Goal: Task Accomplishment & Management: Manage account settings

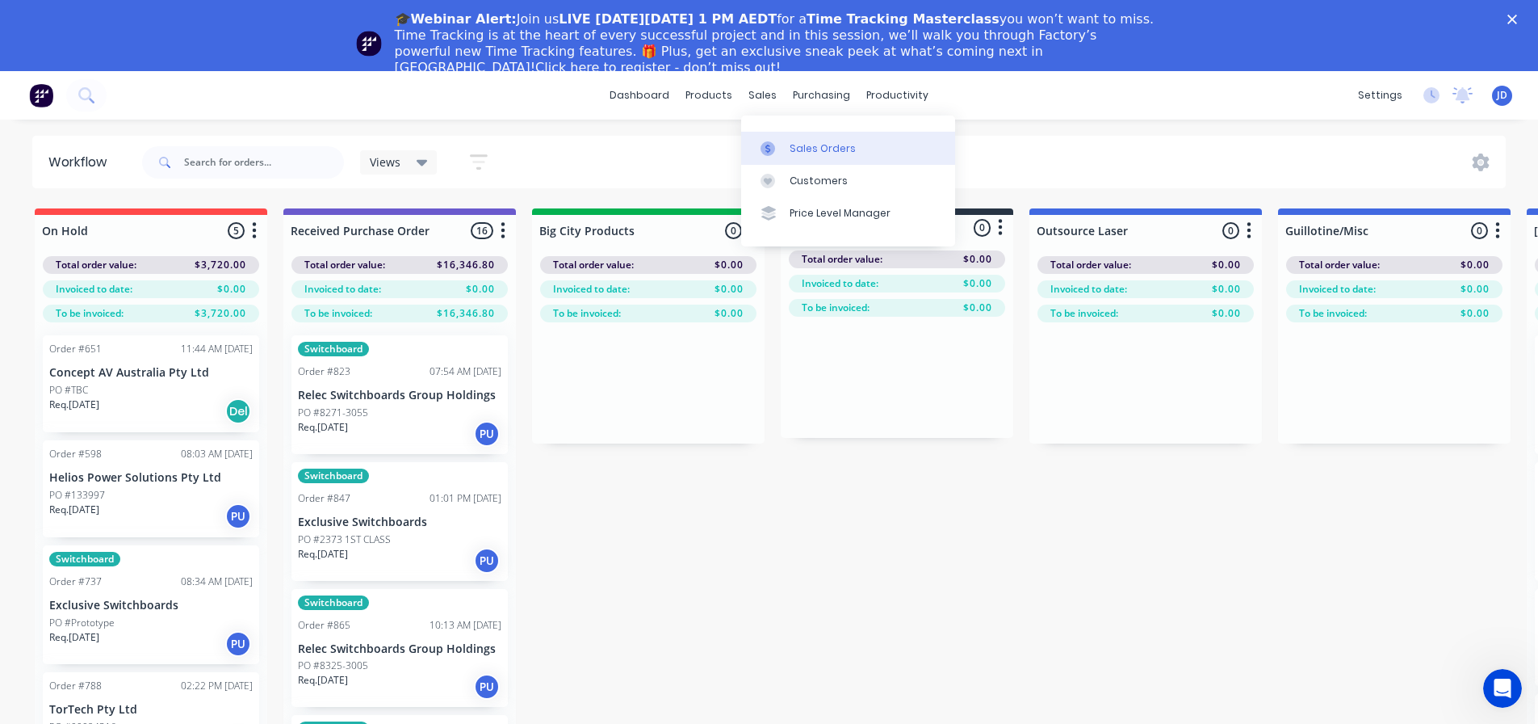
click at [773, 135] on link "Sales Orders" at bounding box center [848, 148] width 214 height 32
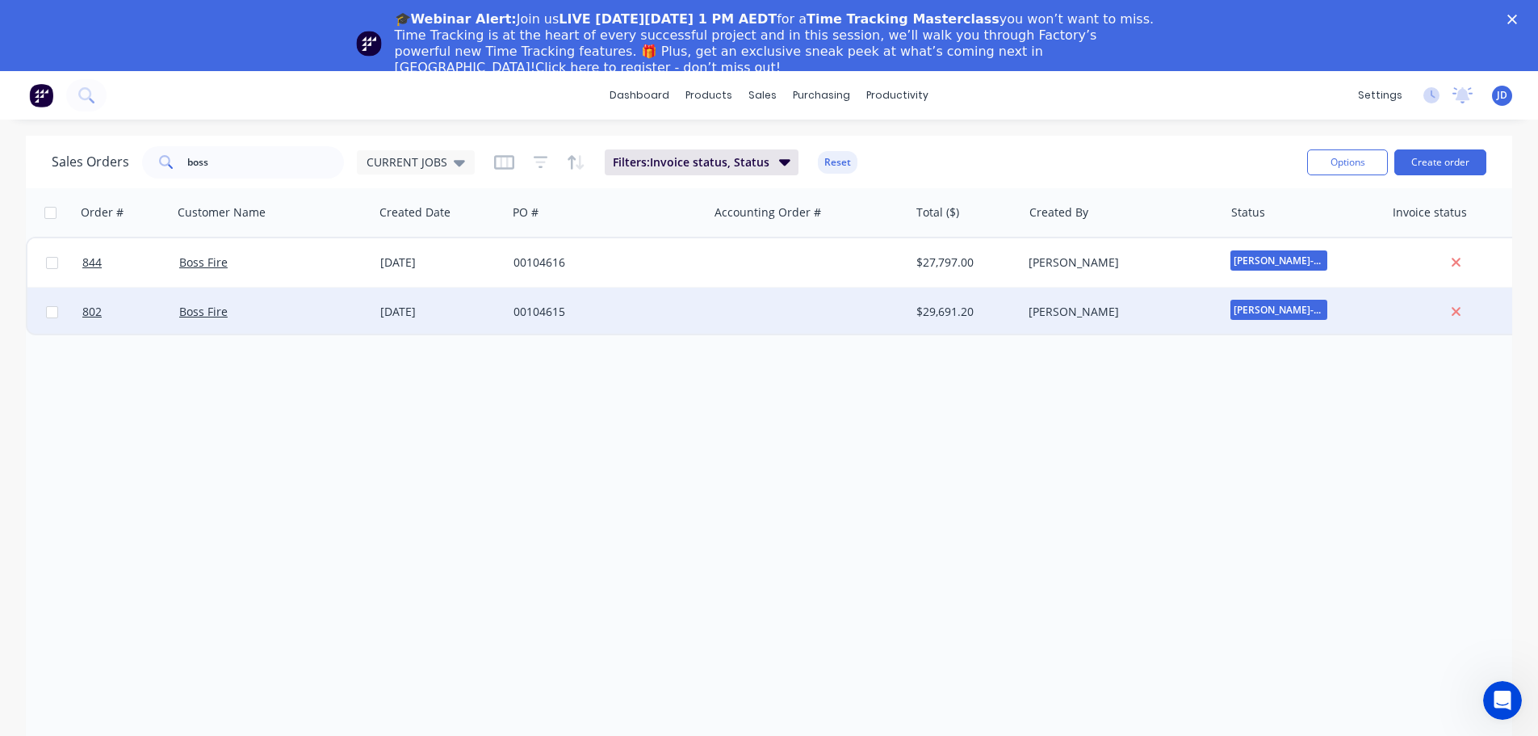
click at [619, 317] on div "00104615" at bounding box center [603, 312] width 179 height 16
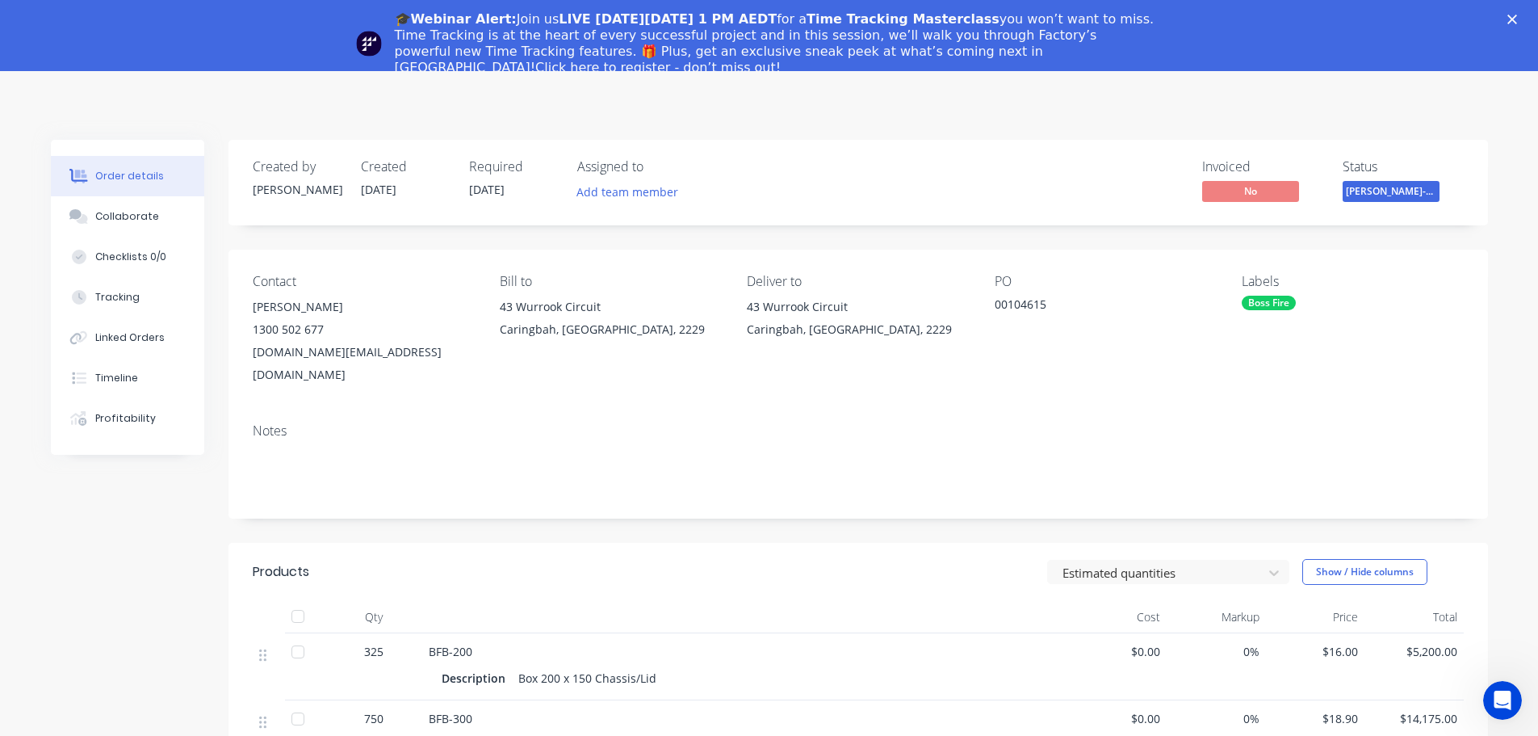
click at [1524, 13] on div "🎓Webinar Alert: Join us LIVE [DATE][DATE] 1 PM AEDT for a Time Tracking Masterc…" at bounding box center [769, 43] width 1538 height 74
click at [1517, 20] on icon "Close" at bounding box center [1513, 20] width 10 height 10
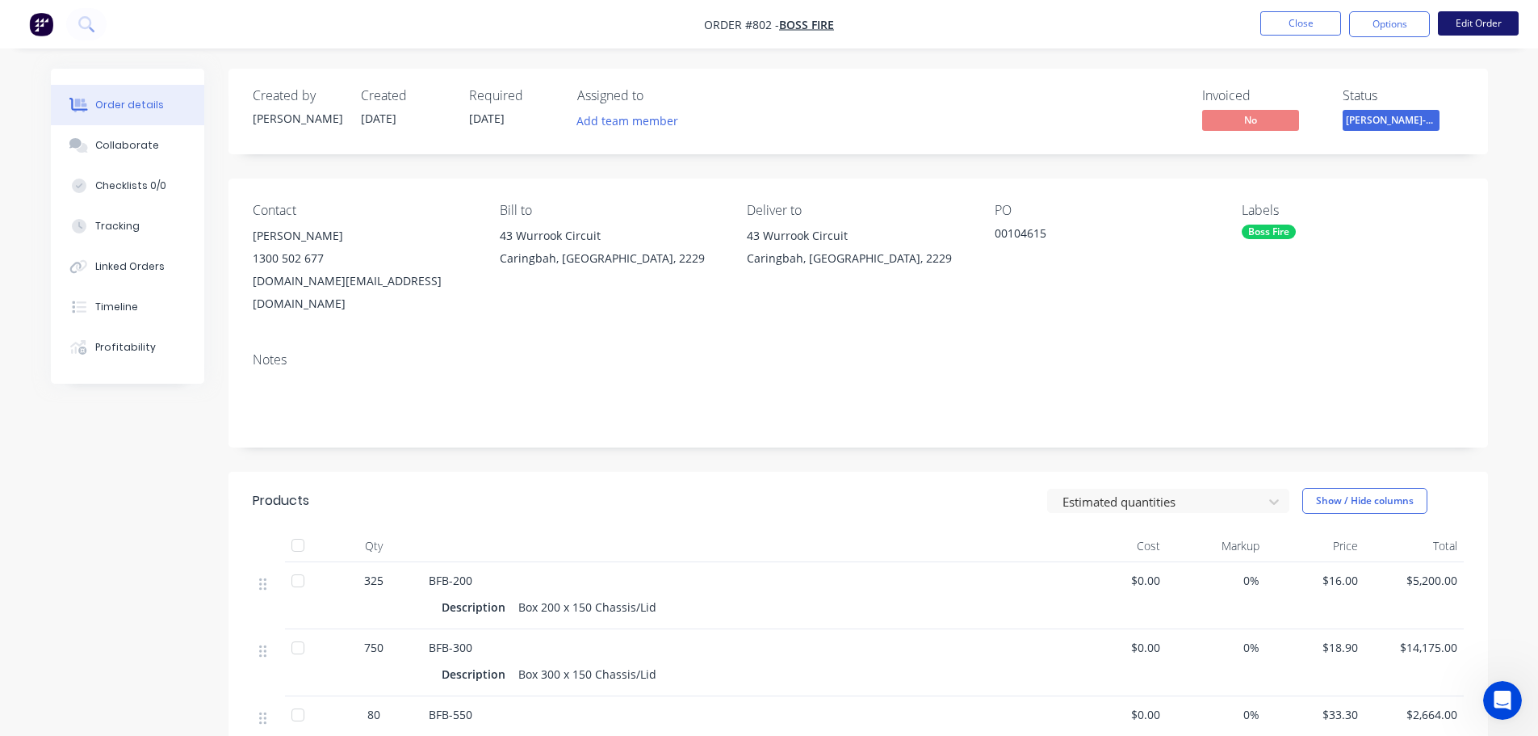
click at [1462, 20] on button "Edit Order" at bounding box center [1478, 23] width 81 height 24
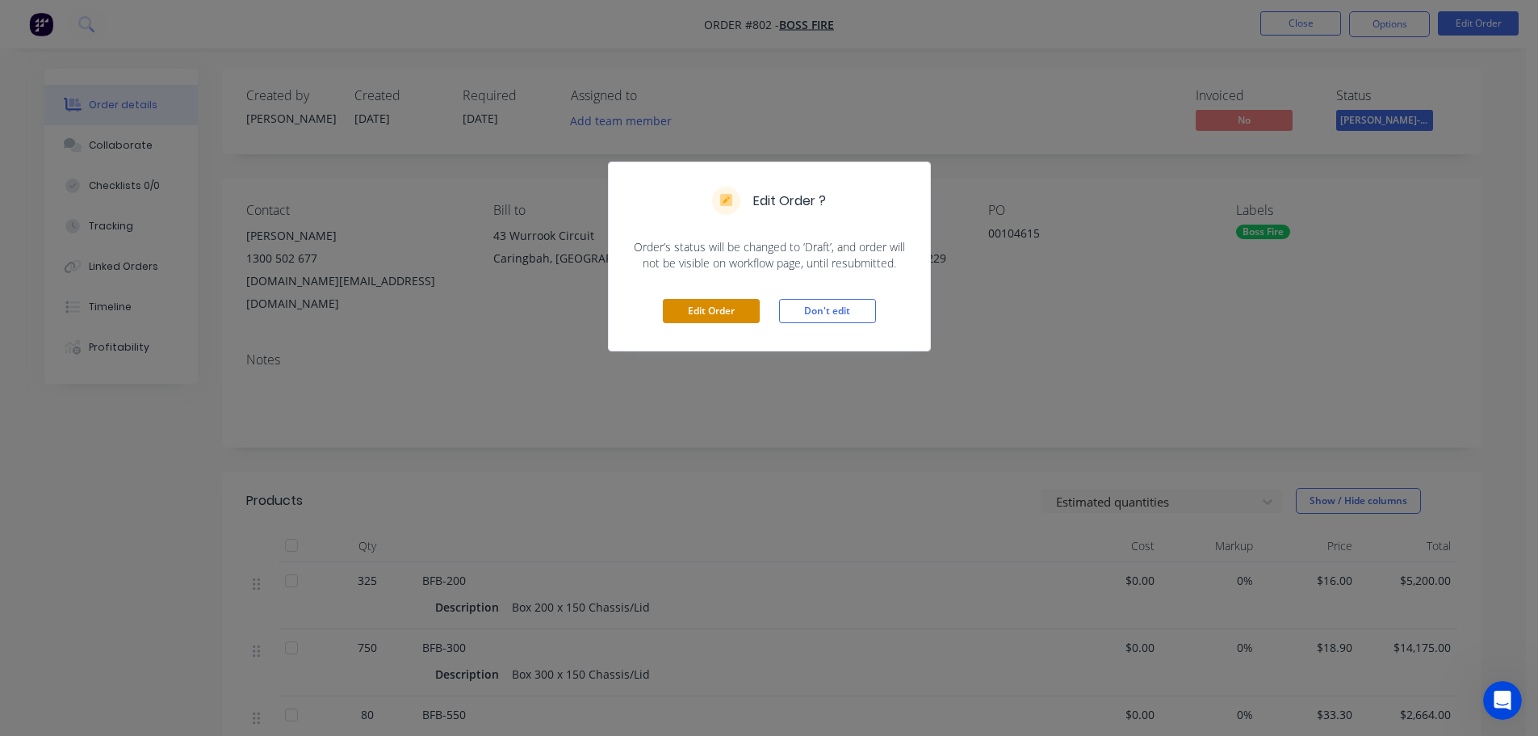
click at [690, 317] on button "Edit Order" at bounding box center [711, 311] width 97 height 24
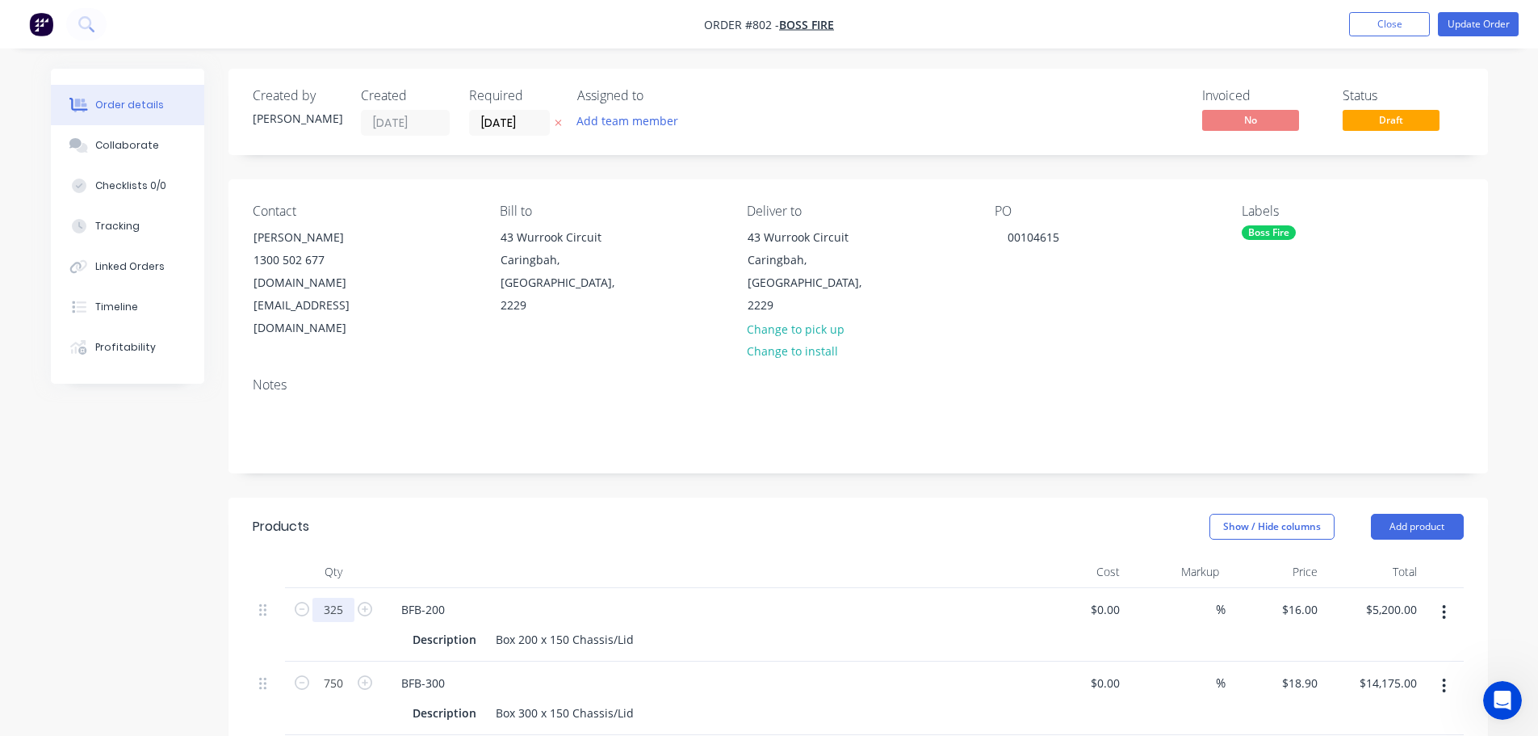
click at [338, 598] on input "325" at bounding box center [334, 610] width 42 height 24
type input "342"
type input "$5,472.00"
click at [678, 614] on div "BFB-200 Description Box 200 x 150 Chassis/Lid" at bounding box center [705, 624] width 646 height 73
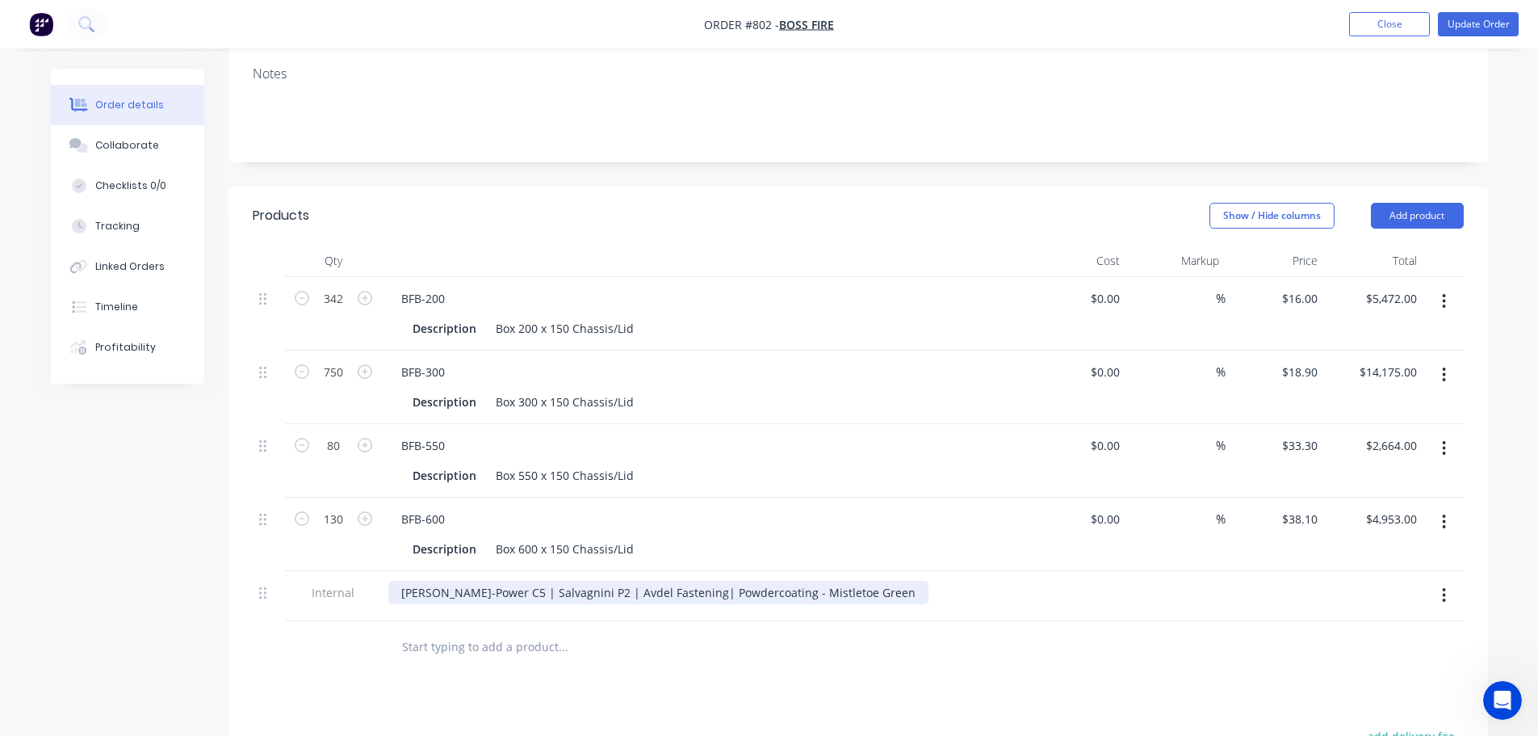
scroll to position [323, 0]
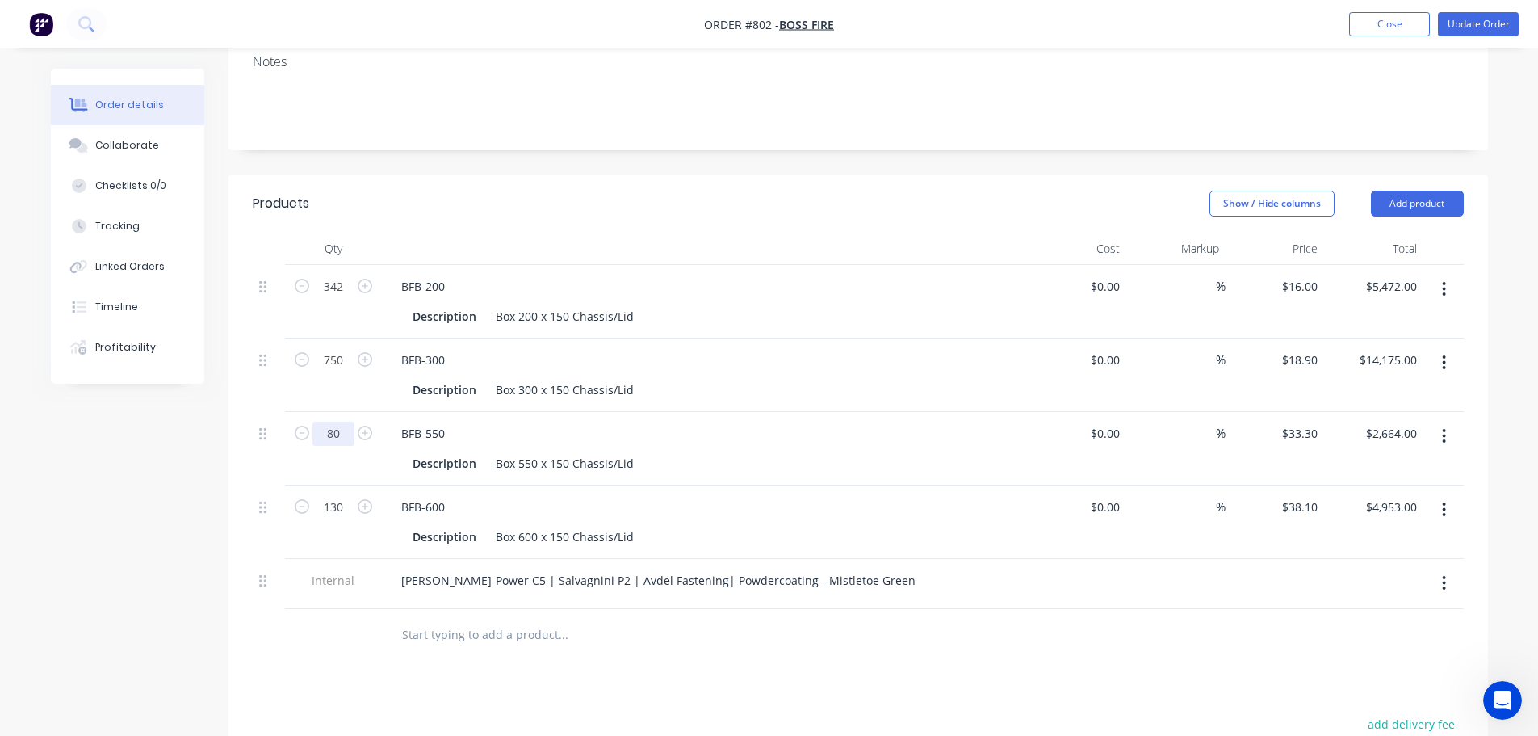
click at [341, 422] on input "80" at bounding box center [334, 434] width 42 height 24
type input "79"
type input "$2,630.70"
click at [359, 499] on icon "button" at bounding box center [365, 506] width 15 height 15
type input "131"
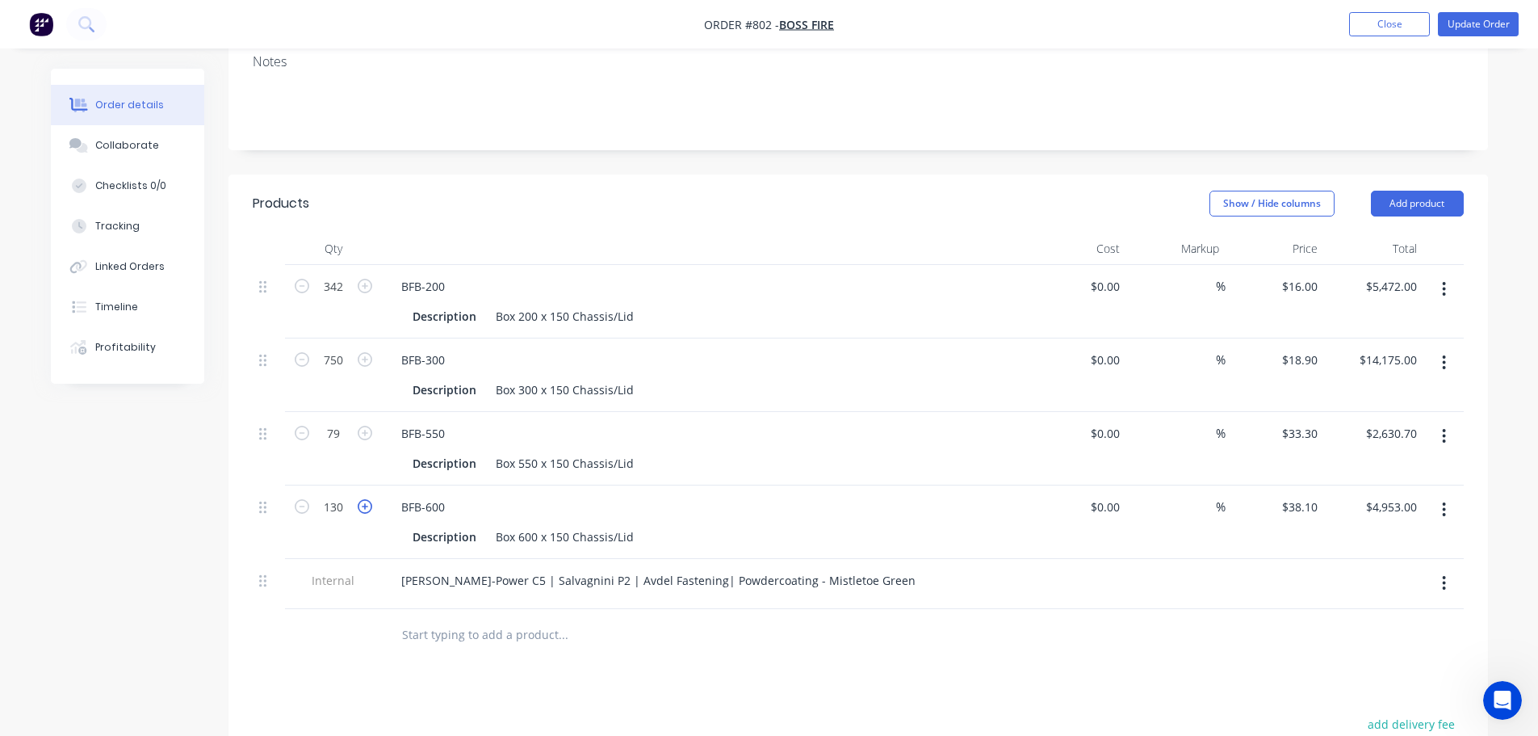
type input "$4,991.10"
click at [359, 499] on icon "button" at bounding box center [365, 506] width 15 height 15
type input "132"
type input "$5,029.20"
click at [359, 499] on icon "button" at bounding box center [365, 506] width 15 height 15
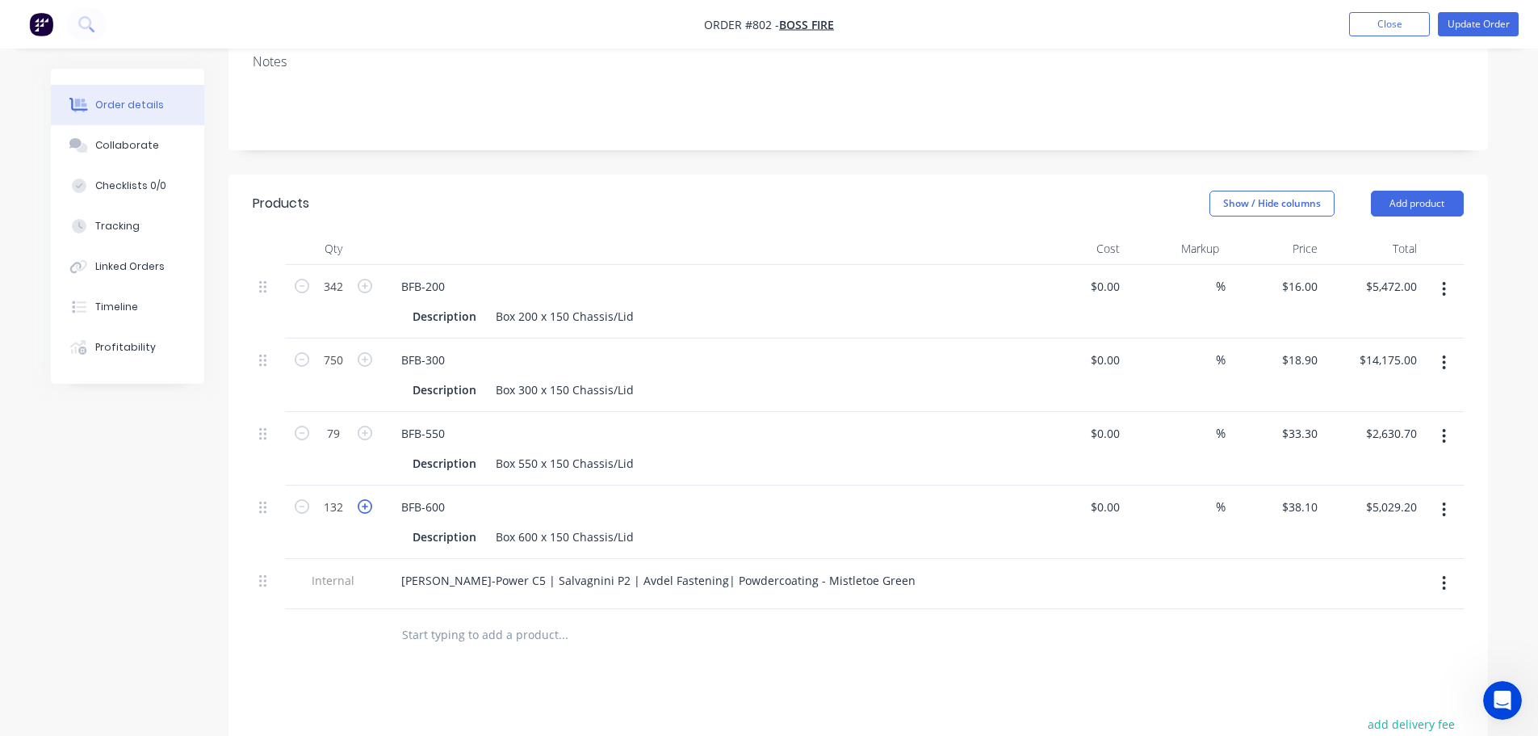
type input "133"
type input "$5,067.30"
click at [1490, 33] on button "Update Order" at bounding box center [1478, 24] width 81 height 24
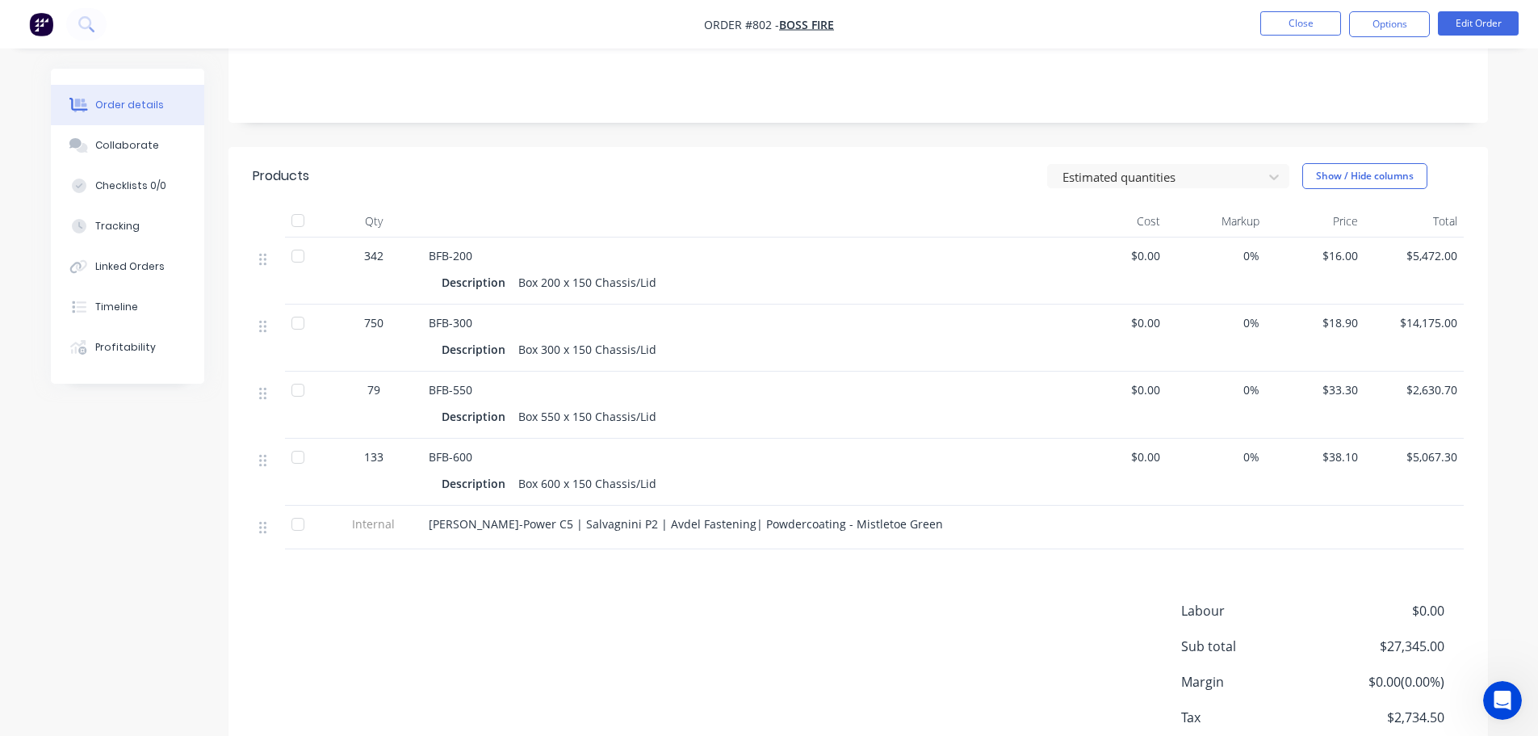
scroll to position [322, 0]
click at [1279, 27] on button "Close" at bounding box center [1301, 23] width 81 height 24
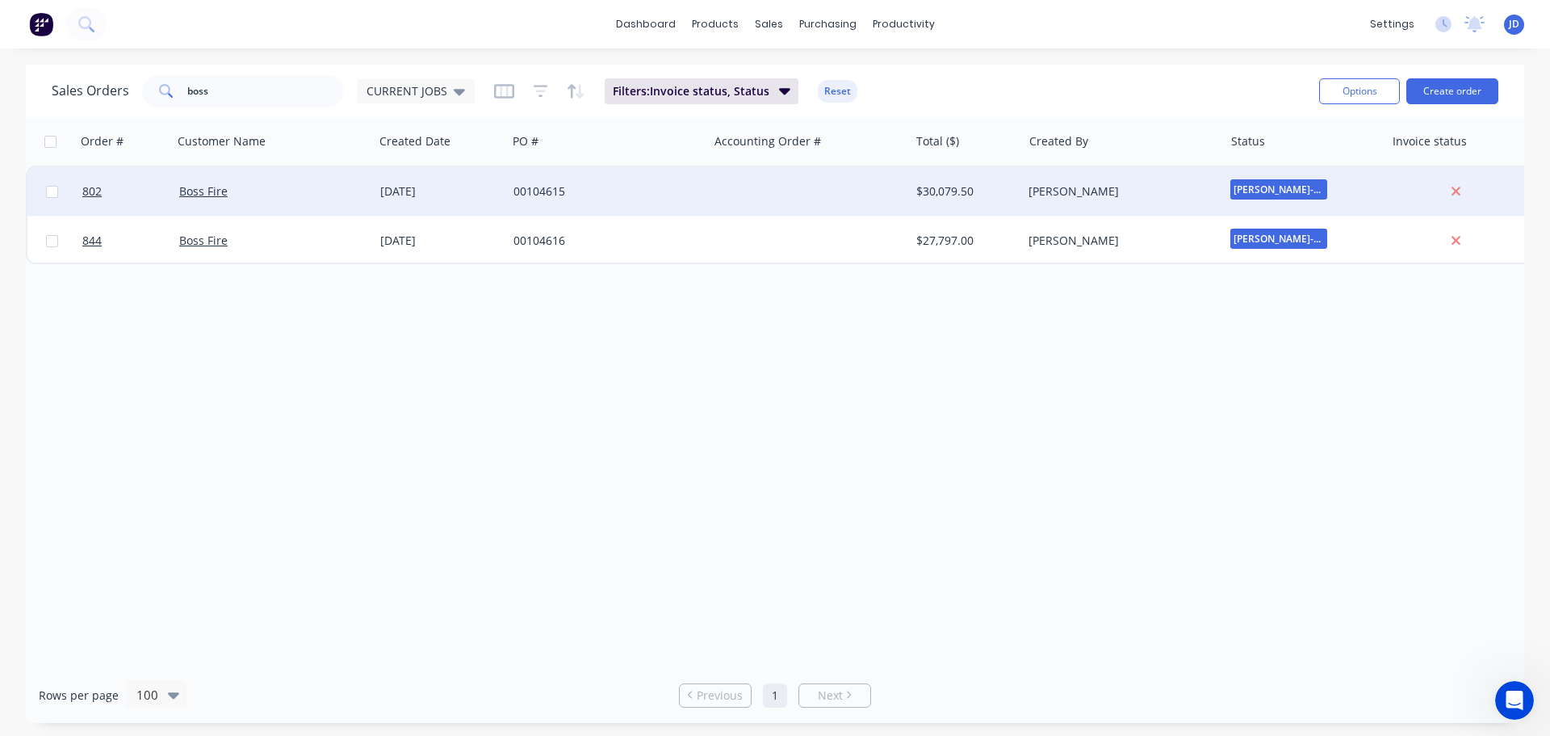
click at [673, 191] on div "00104615" at bounding box center [603, 191] width 179 height 16
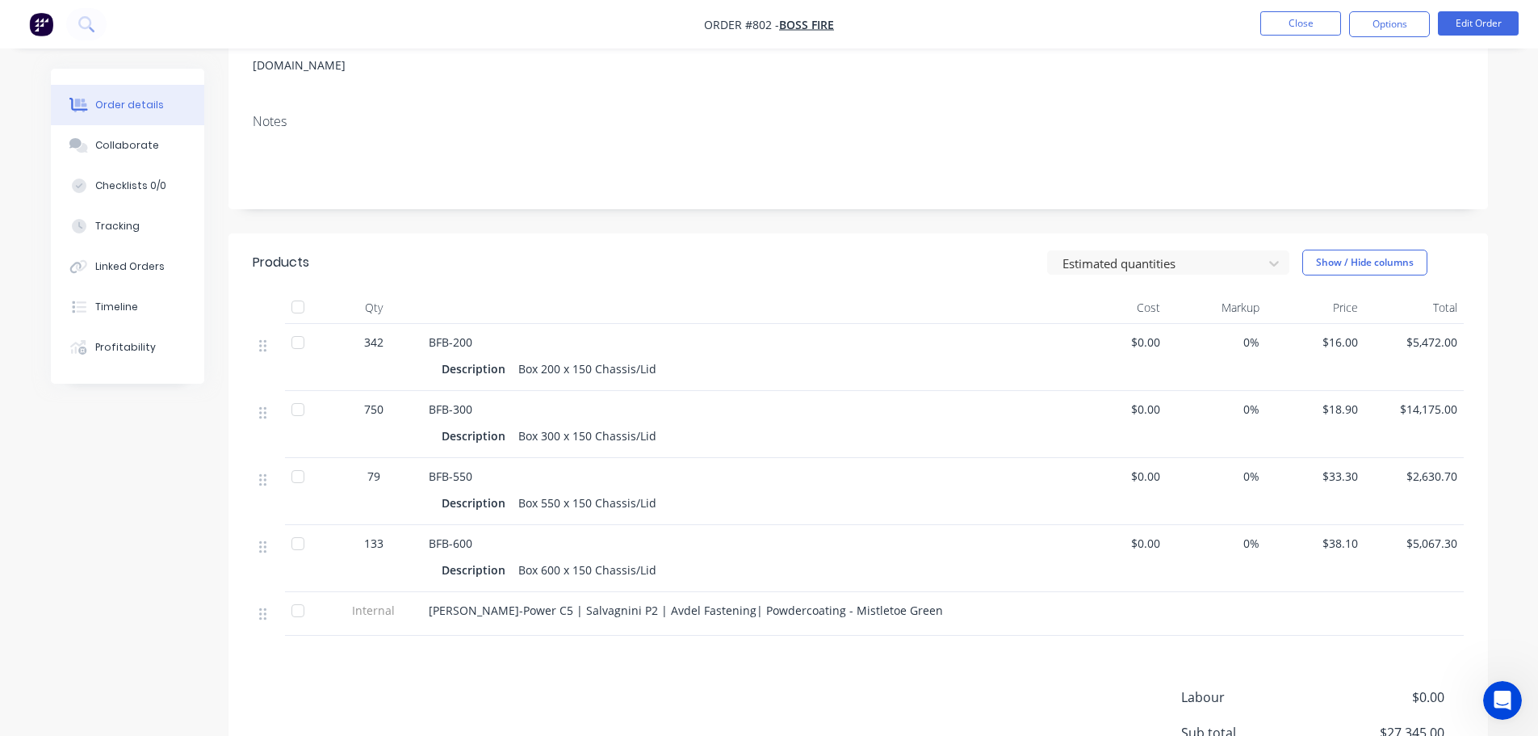
scroll to position [323, 0]
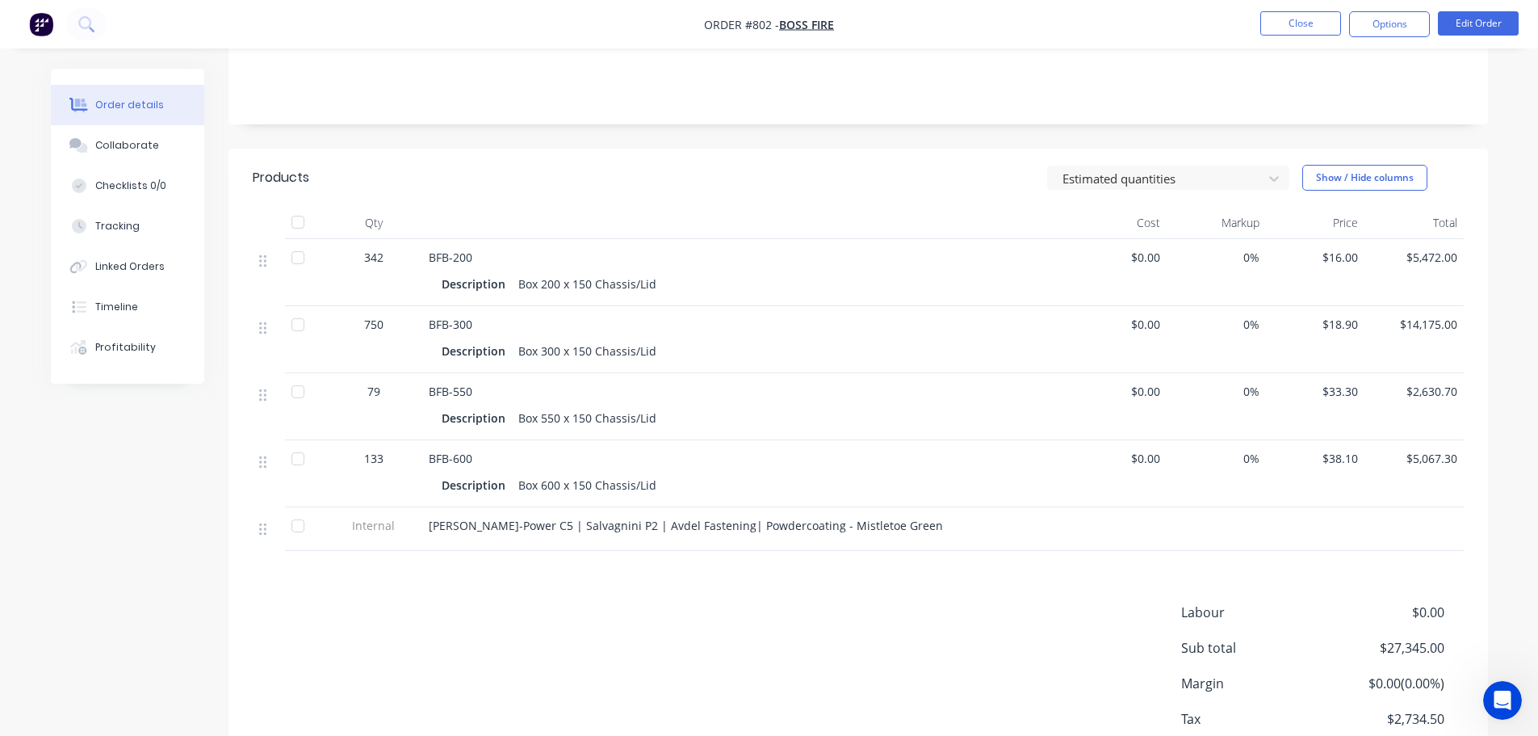
click at [1263, 41] on nav "Order #802 - Boss Fire Close Options Edit Order" at bounding box center [769, 24] width 1538 height 48
click at [1285, 19] on button "Close" at bounding box center [1301, 23] width 81 height 24
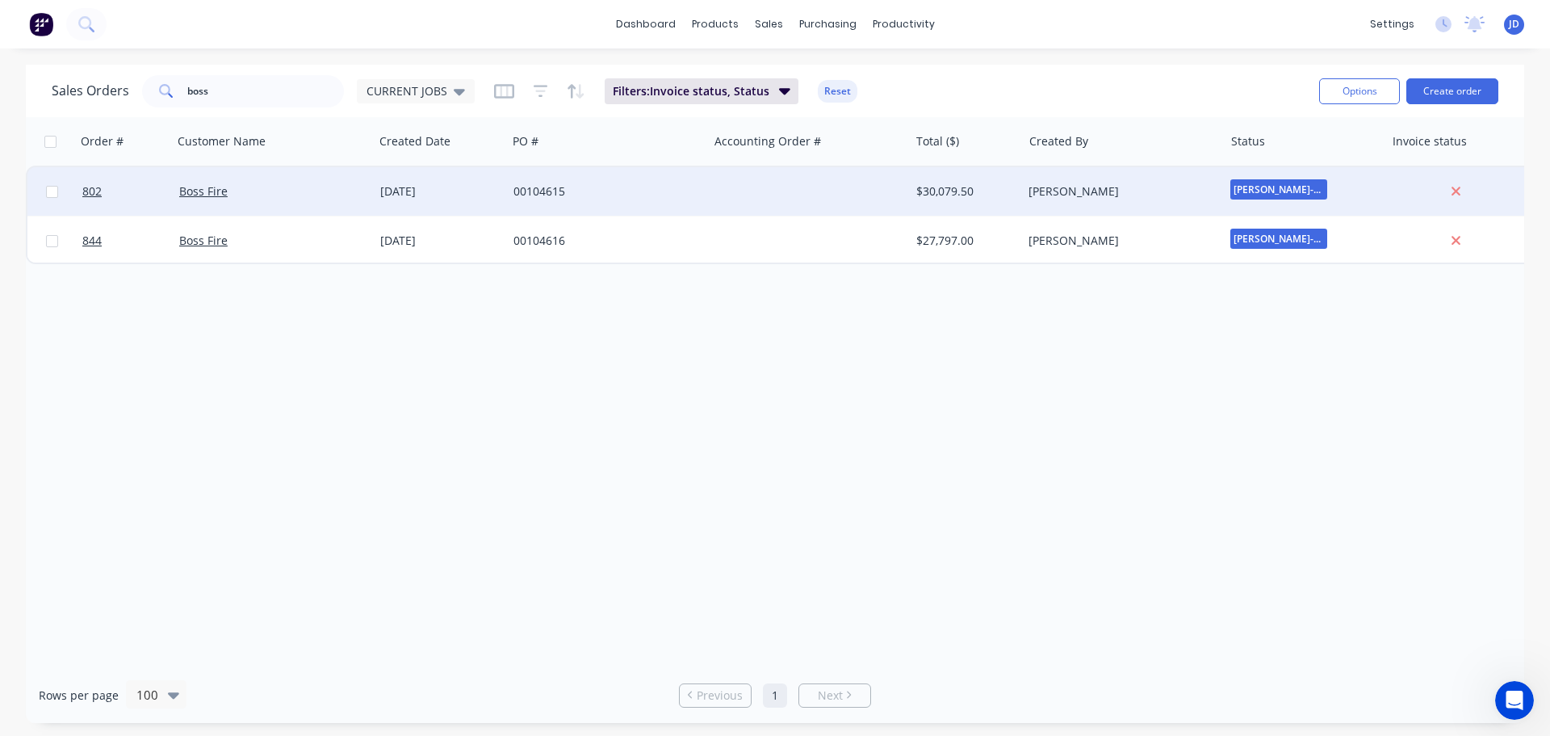
click at [660, 194] on div "00104615" at bounding box center [603, 191] width 179 height 16
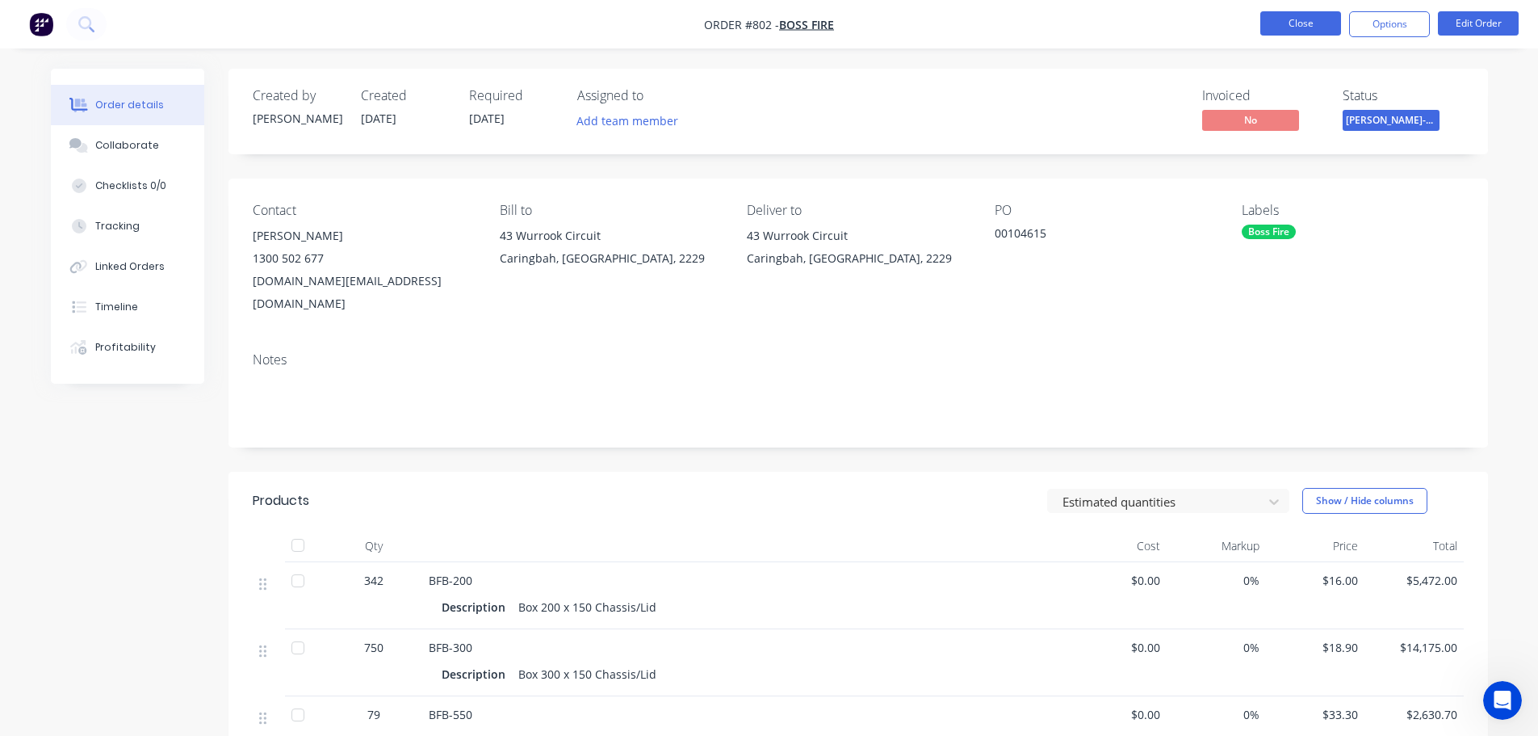
click at [1311, 23] on button "Close" at bounding box center [1301, 23] width 81 height 24
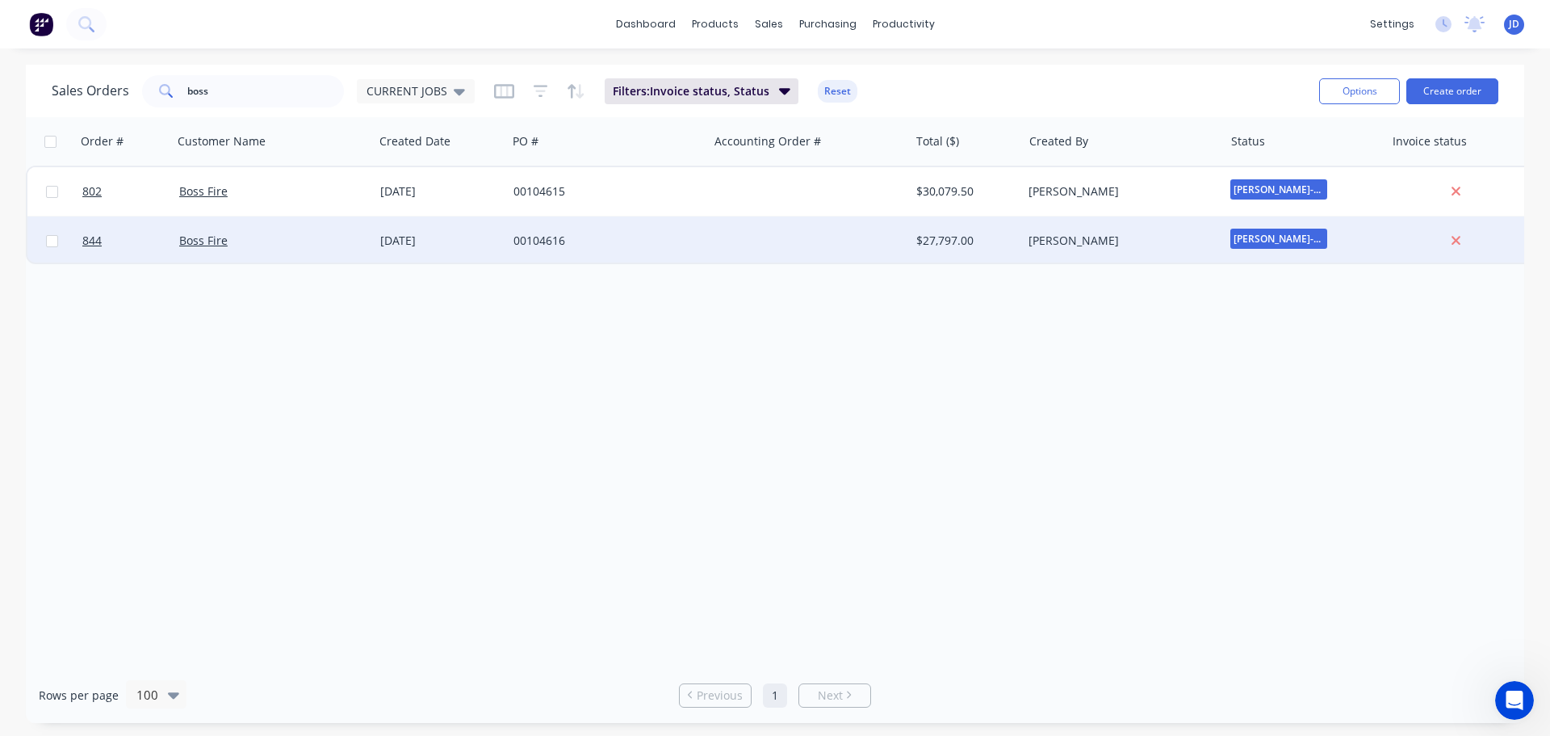
click at [816, 241] on div at bounding box center [808, 240] width 201 height 48
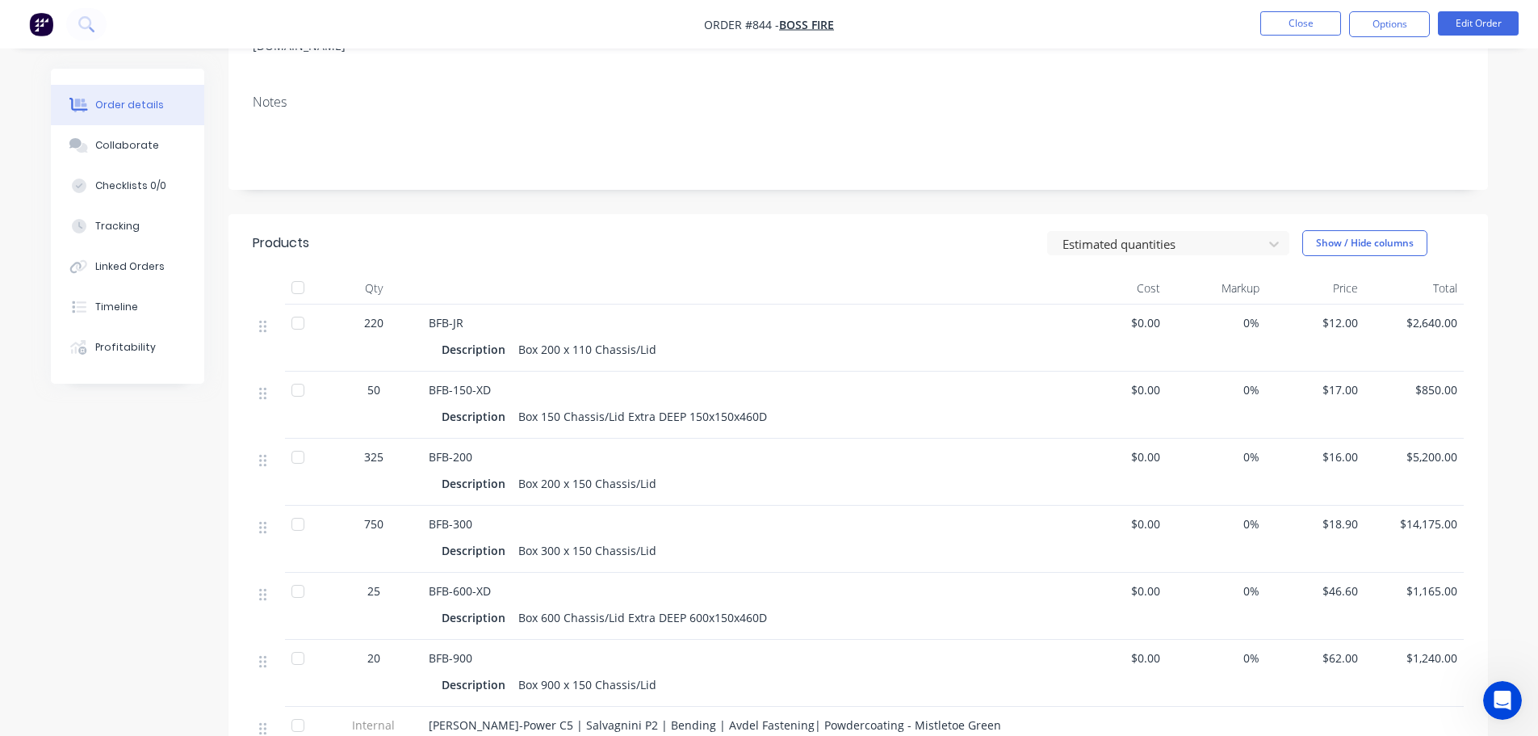
scroll to position [323, 0]
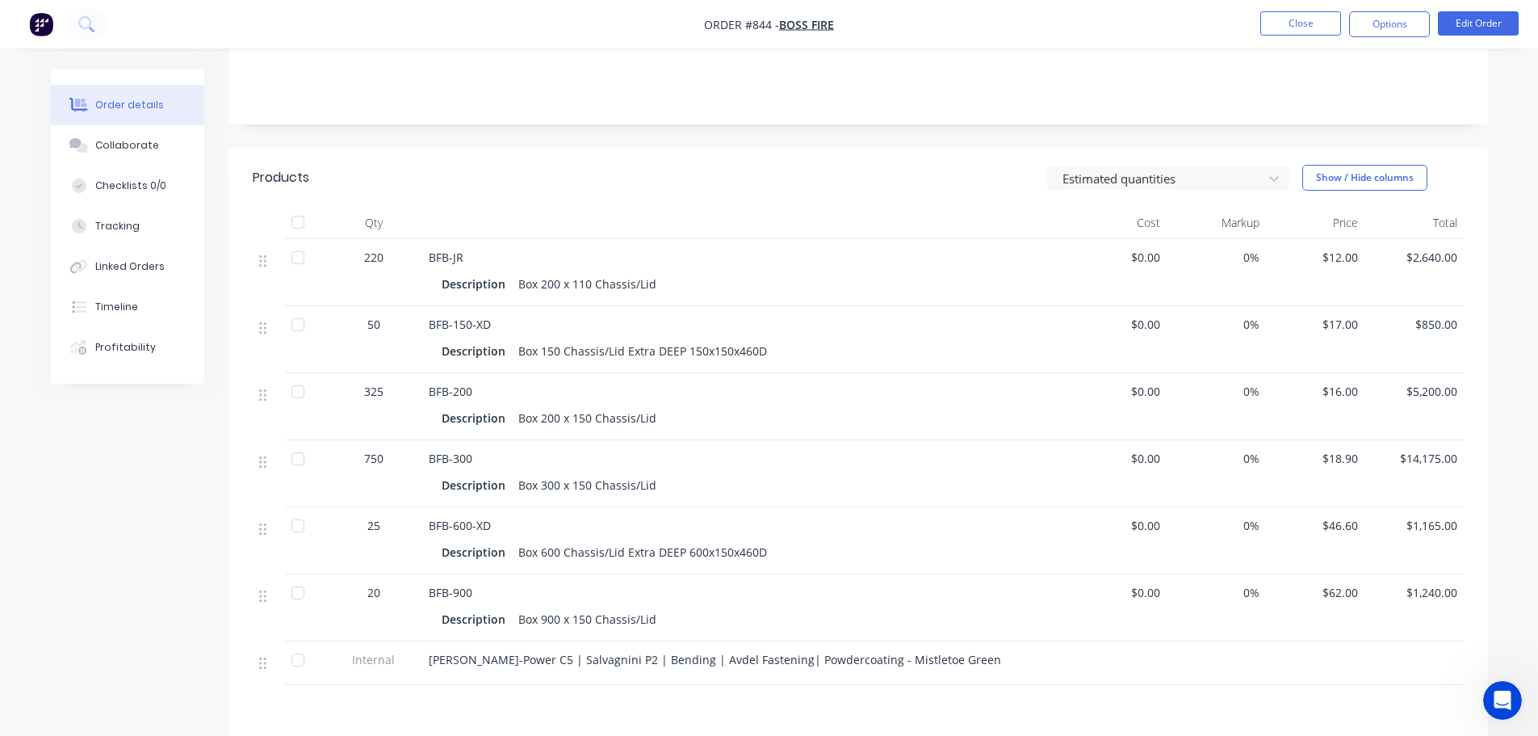
drag, startPoint x: 881, startPoint y: 689, endPoint x: 799, endPoint y: 663, distance: 85.6
click at [881, 690] on div "Products Estimated quantities Show / Hide columns Qty Cost Markup Price Total 2…" at bounding box center [859, 548] width 1260 height 799
click at [1261, 25] on button "Close" at bounding box center [1301, 23] width 81 height 24
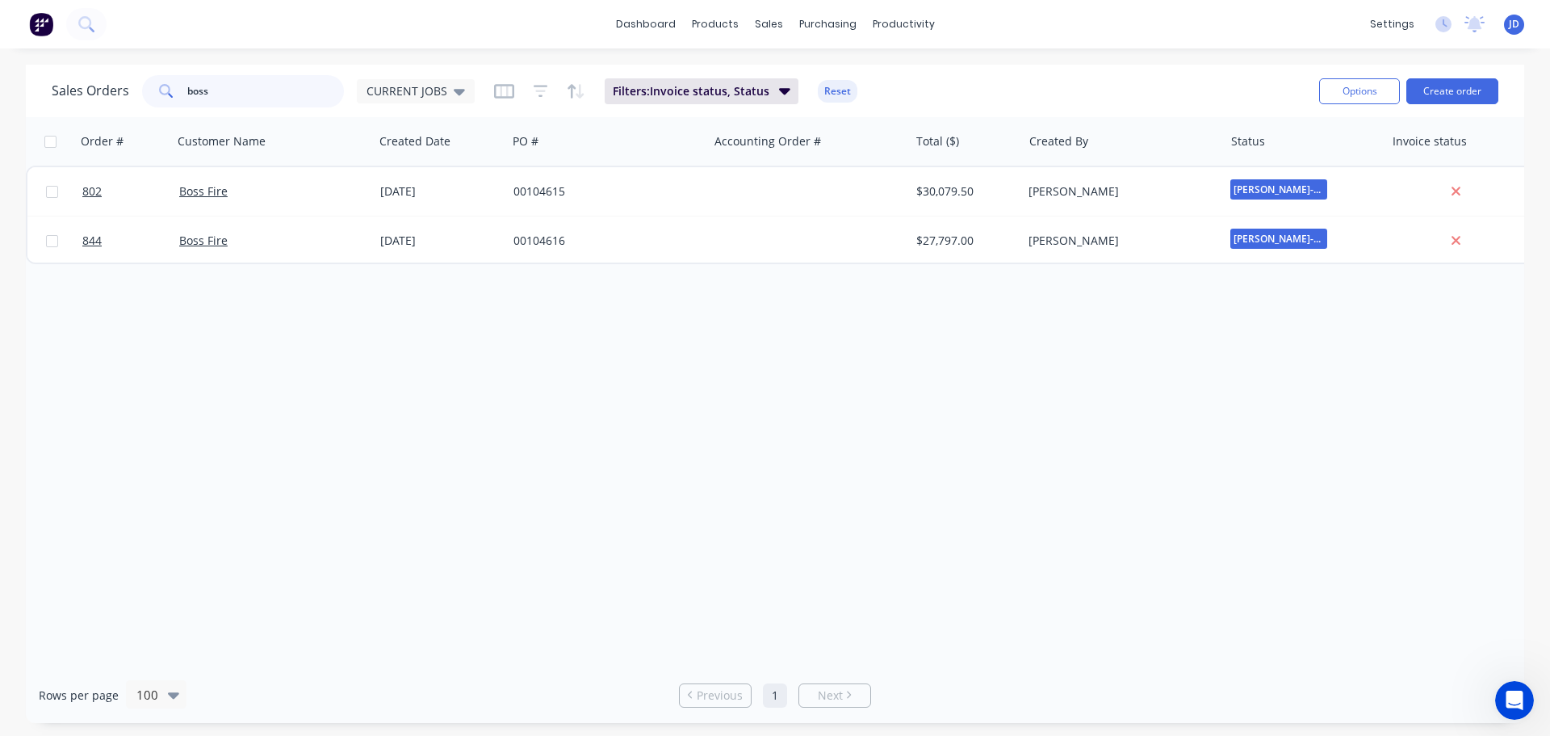
drag, startPoint x: 275, startPoint y: 96, endPoint x: 0, endPoint y: 60, distance: 277.8
click at [0, 60] on div "dashboard products sales purchasing productivity dashboard products Product Cat…" at bounding box center [775, 368] width 1550 height 736
type input "wave"
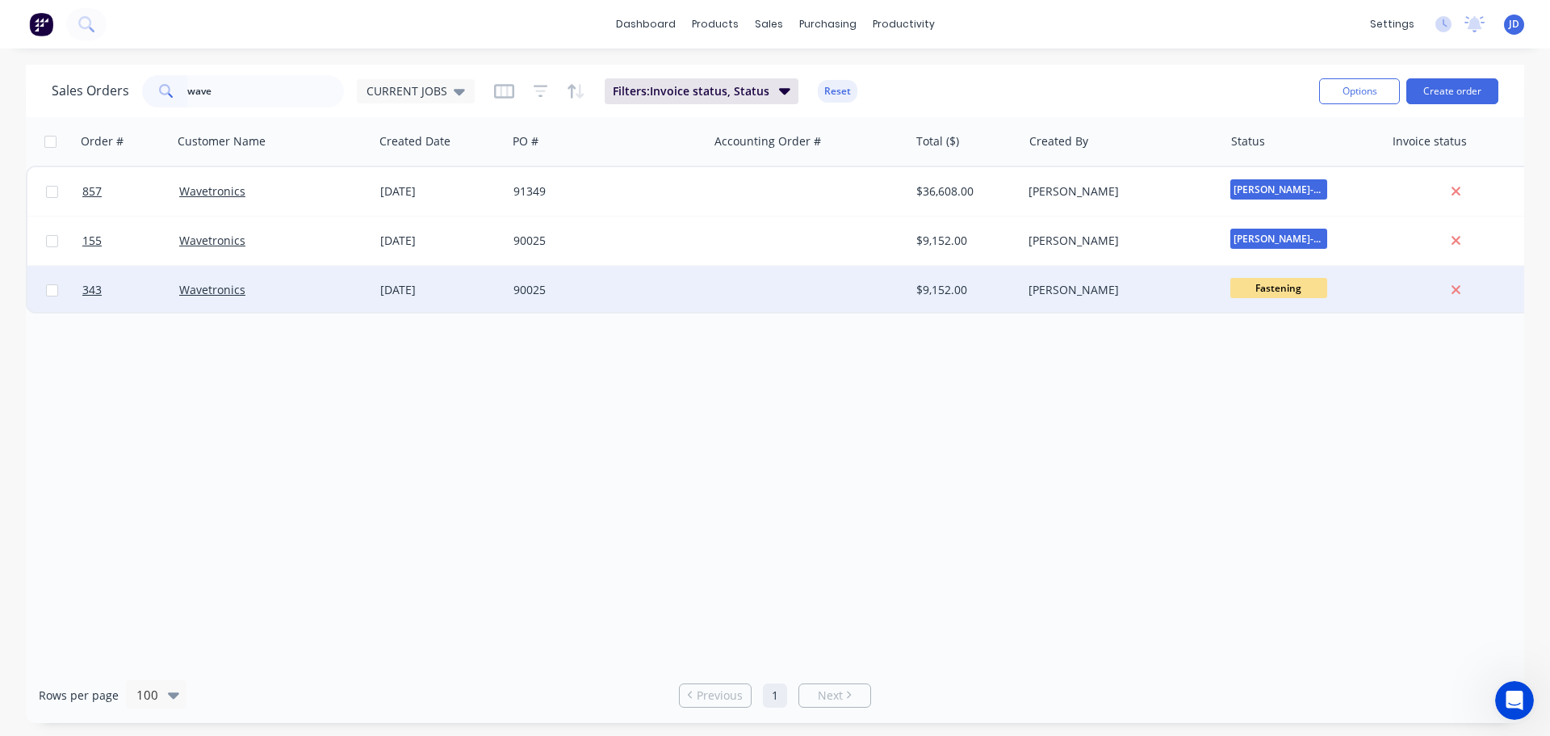
click at [584, 300] on div "90025" at bounding box center [607, 290] width 201 height 48
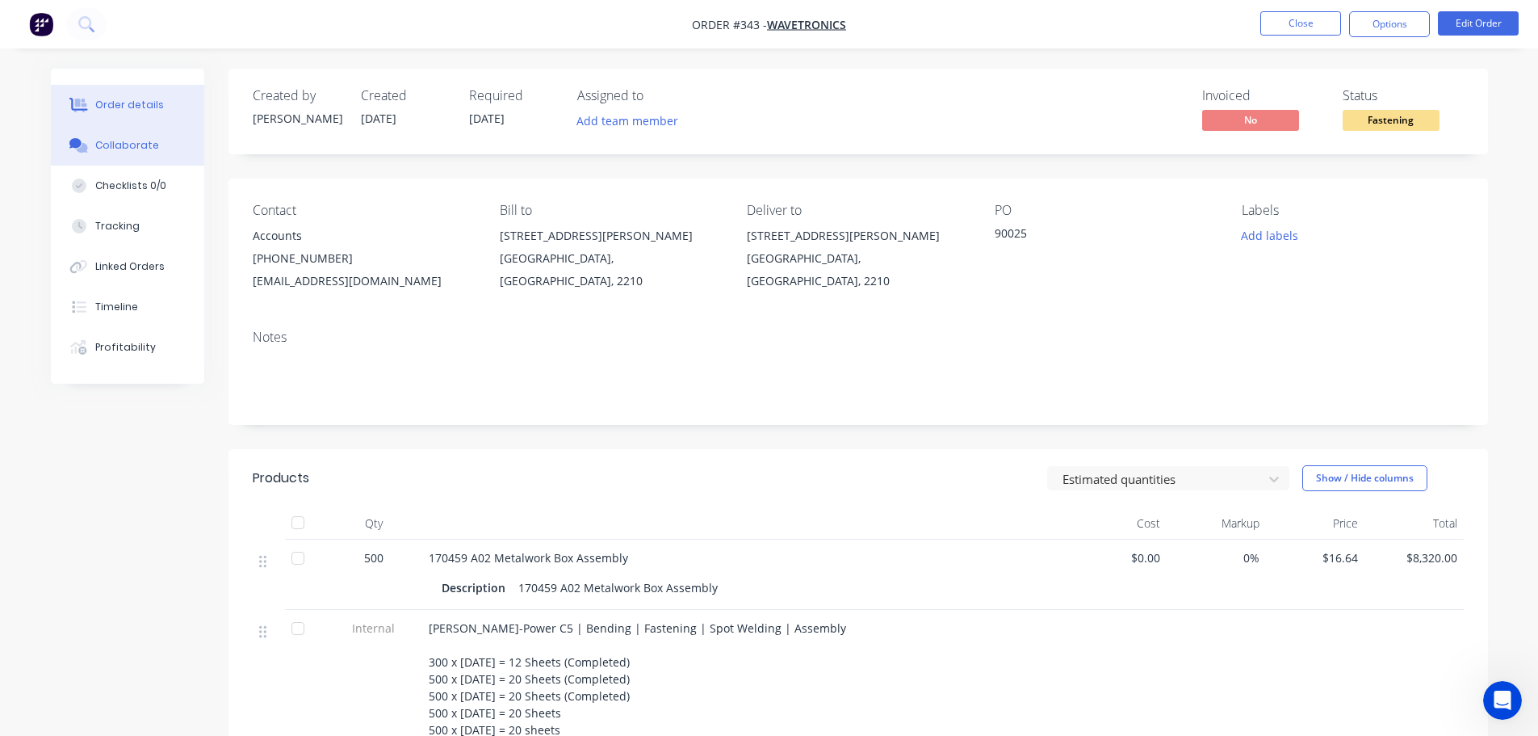
click at [148, 152] on div "Collaborate" at bounding box center [127, 145] width 64 height 15
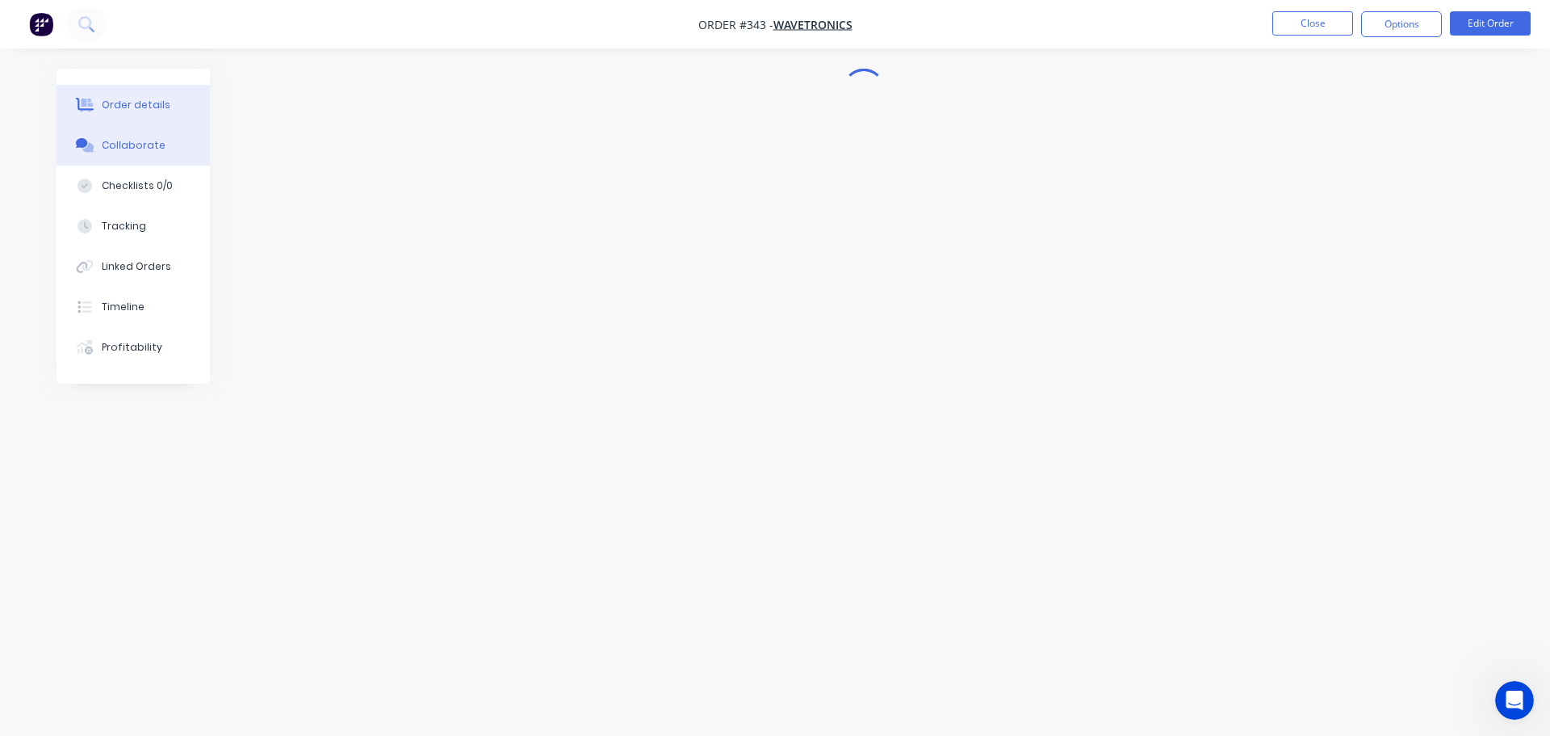
click at [190, 115] on button "Order details" at bounding box center [133, 105] width 153 height 40
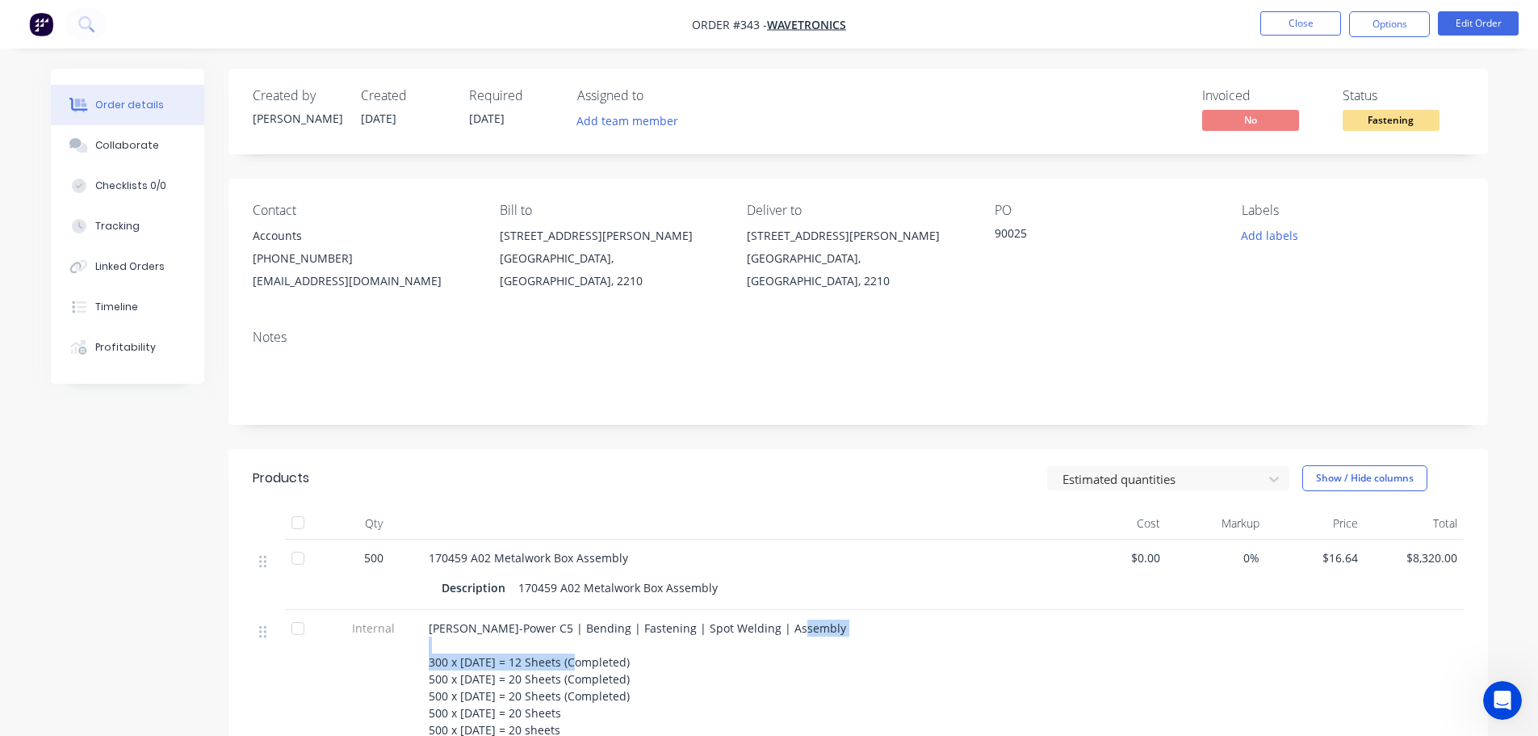
drag, startPoint x: 619, startPoint y: 657, endPoint x: 433, endPoint y: 666, distance: 185.9
click at [433, 666] on div "[PERSON_NAME]-Power C5 | Bending | Fastening | Spot Welding | Assembly 300 x [D…" at bounding box center [745, 678] width 633 height 119
click at [826, 707] on div "[PERSON_NAME]-Power C5 | Bending | Fastening | Spot Welding | Assembly 300 x [D…" at bounding box center [745, 678] width 633 height 119
click at [164, 158] on button "Collaborate" at bounding box center [127, 145] width 153 height 40
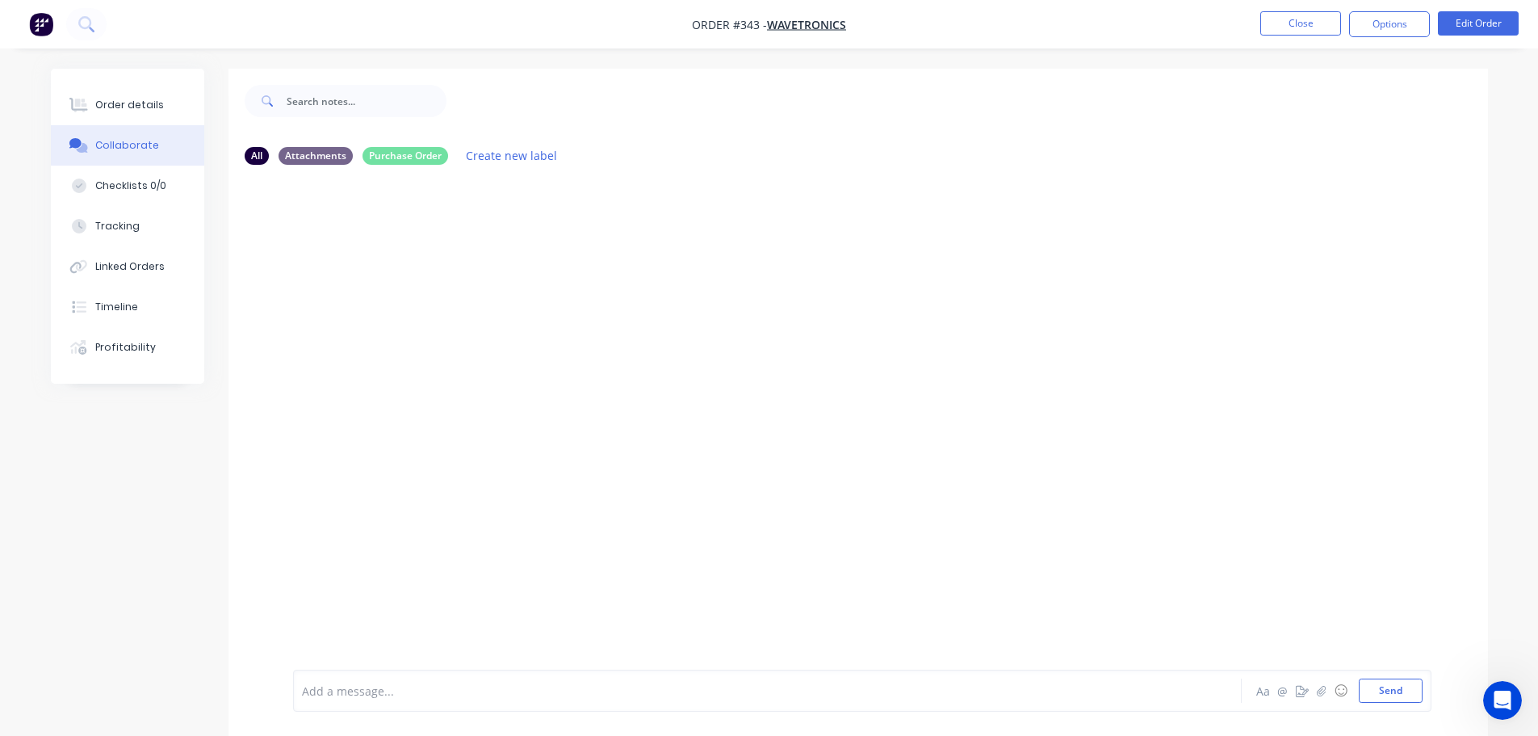
click at [141, 82] on div "Order details Collaborate Checklists 0/0 Tracking Linked Orders Timeline Profit…" at bounding box center [127, 226] width 153 height 315
click at [153, 94] on button "Order details" at bounding box center [127, 105] width 153 height 40
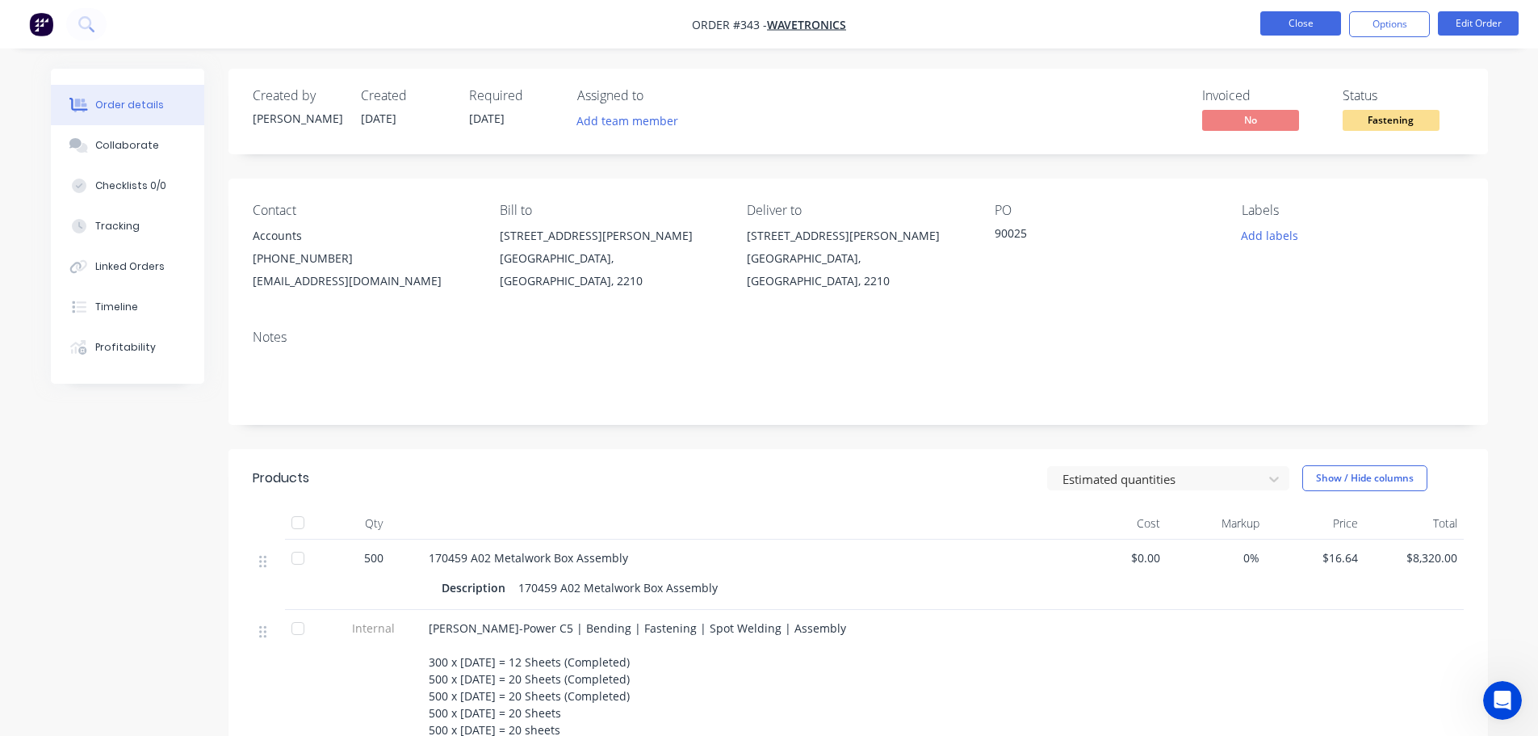
click at [1274, 28] on button "Close" at bounding box center [1301, 23] width 81 height 24
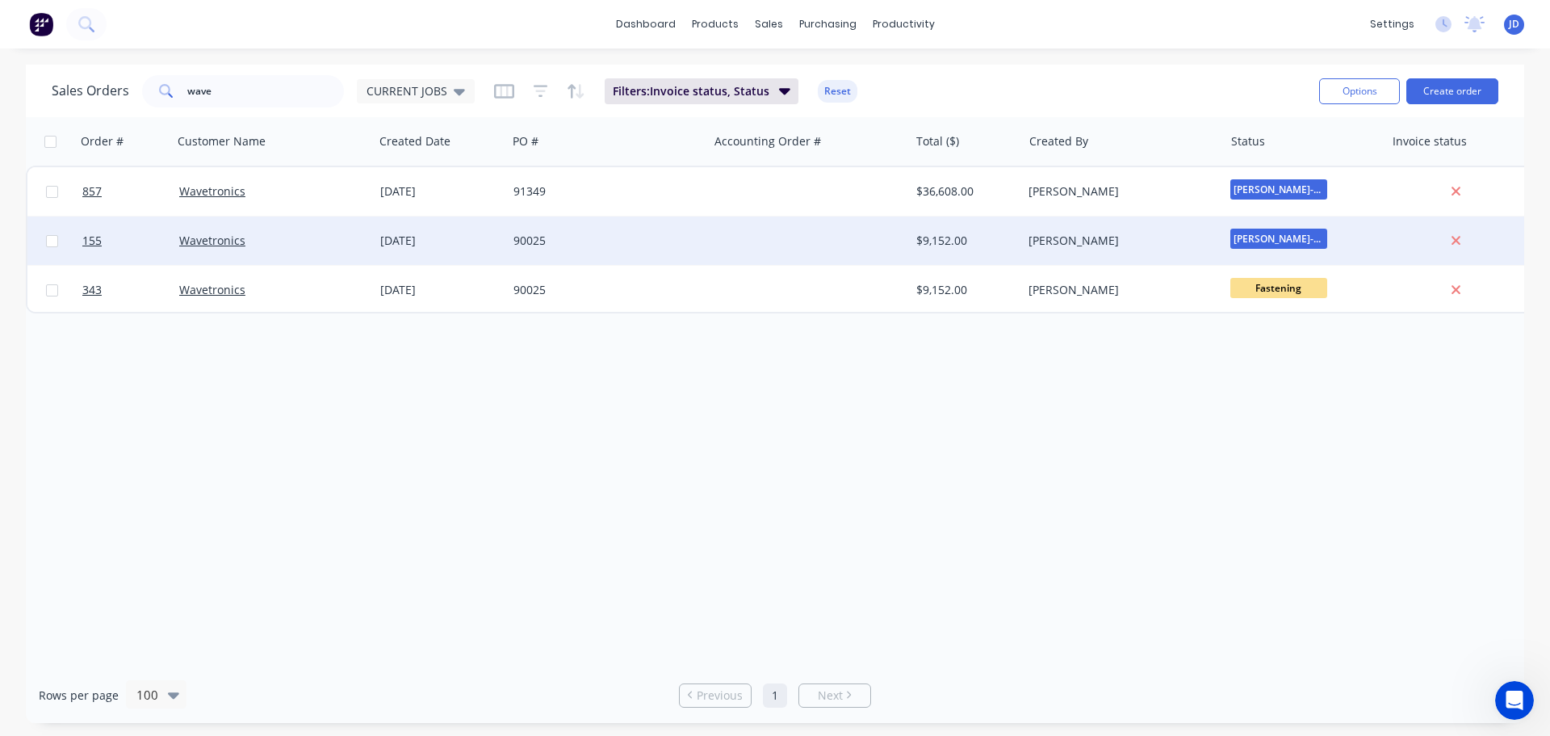
click at [377, 250] on div "[DATE]" at bounding box center [440, 240] width 133 height 48
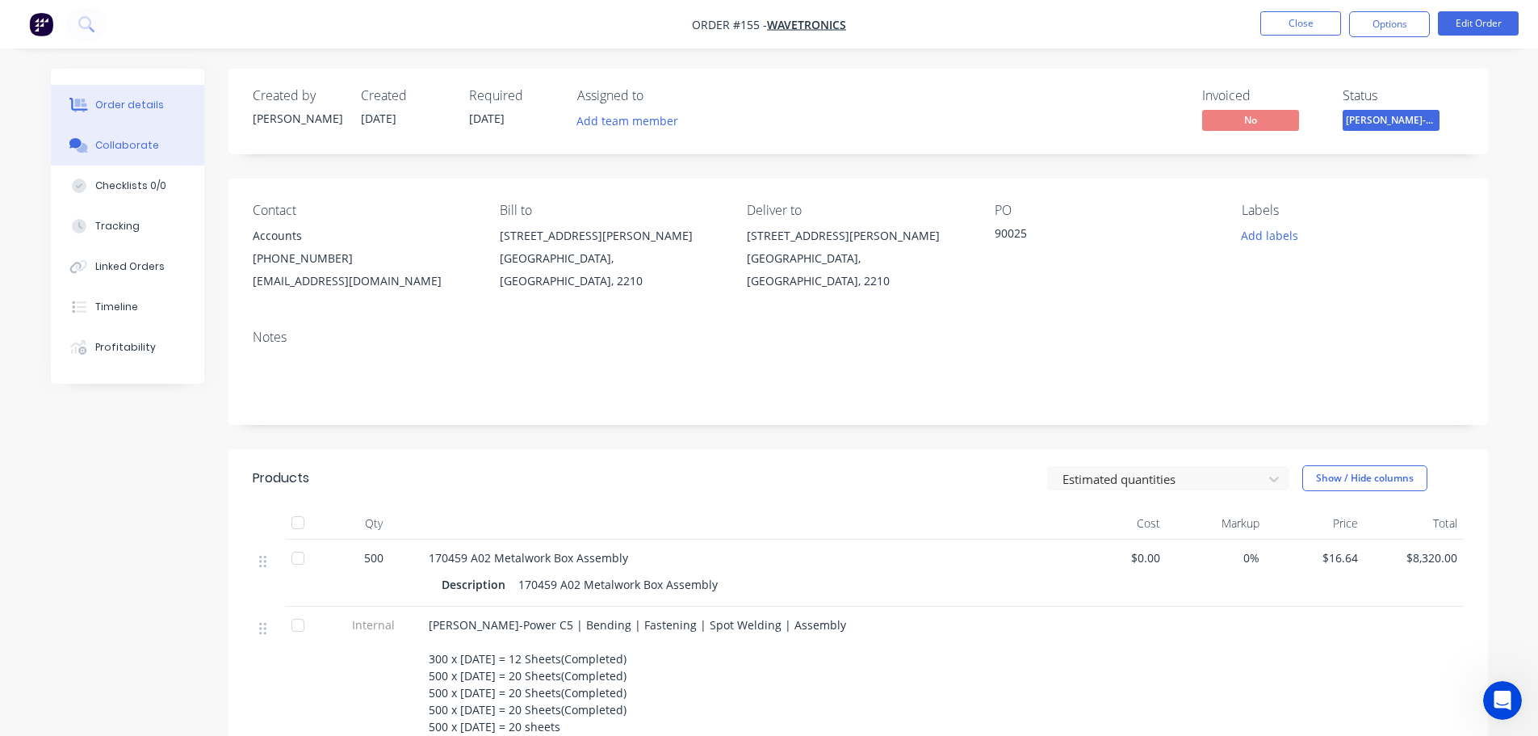
click at [171, 161] on button "Collaborate" at bounding box center [127, 145] width 153 height 40
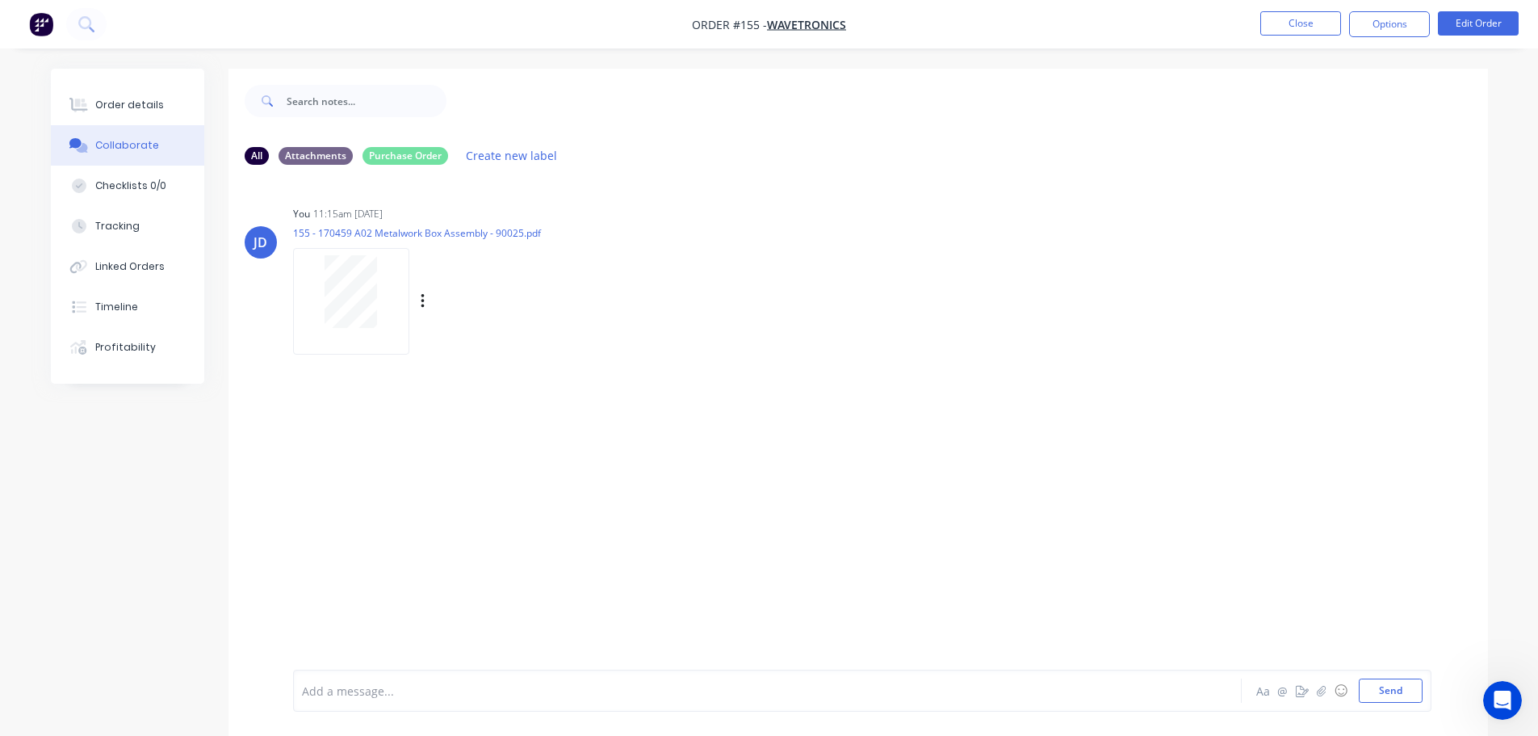
click at [397, 313] on div at bounding box center [351, 291] width 102 height 73
click at [145, 116] on button "Order details" at bounding box center [127, 105] width 153 height 40
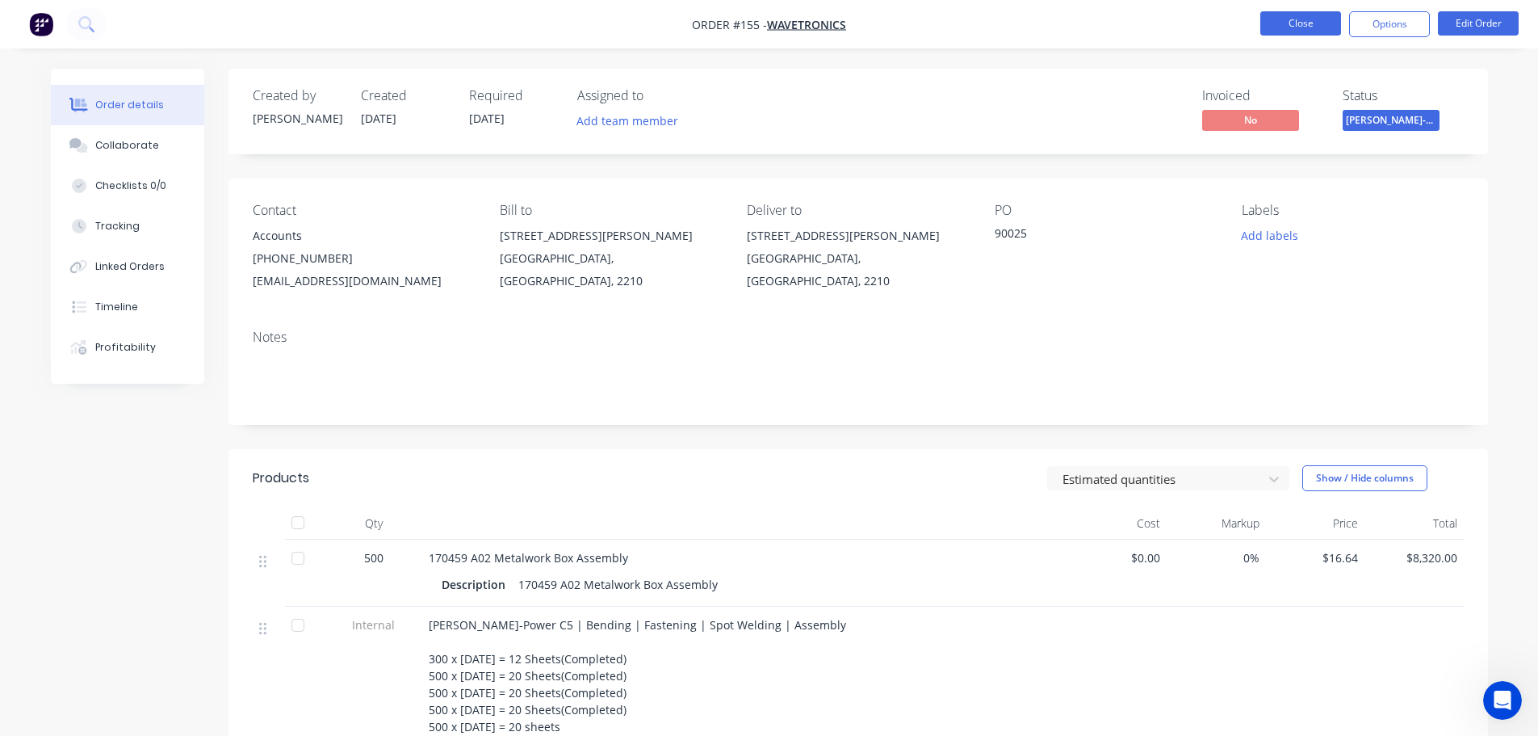
click at [1290, 32] on button "Close" at bounding box center [1301, 23] width 81 height 24
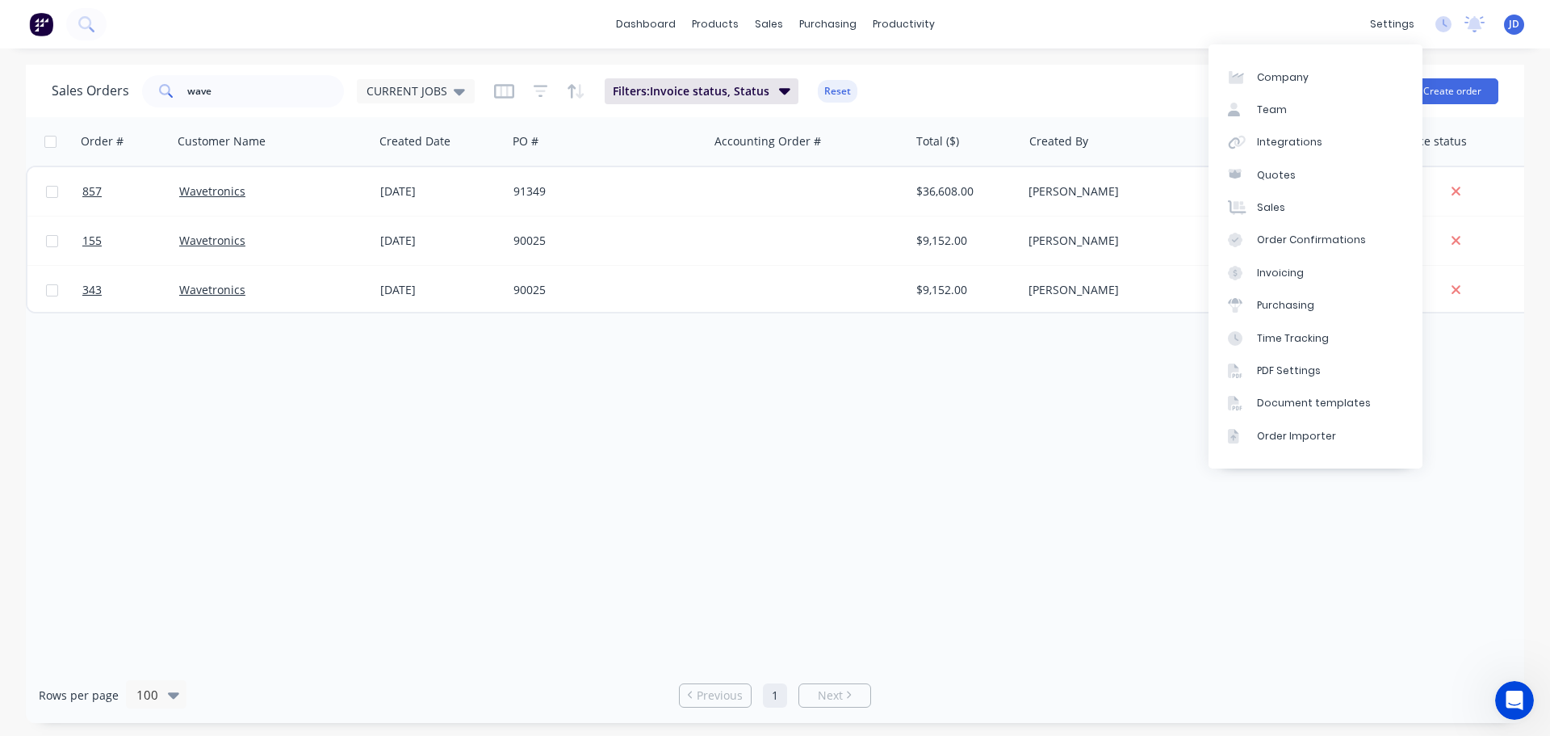
click at [778, 495] on div "Order # Customer Name Created Date PO # Accounting Order # Total ($) Created By…" at bounding box center [775, 392] width 1499 height 550
click at [875, 530] on div "Order # Customer Name Created Date PO # Accounting Order # Total ($) Created By…" at bounding box center [775, 392] width 1499 height 550
